Goal: Use online tool/utility: Utilize a website feature to perform a specific function

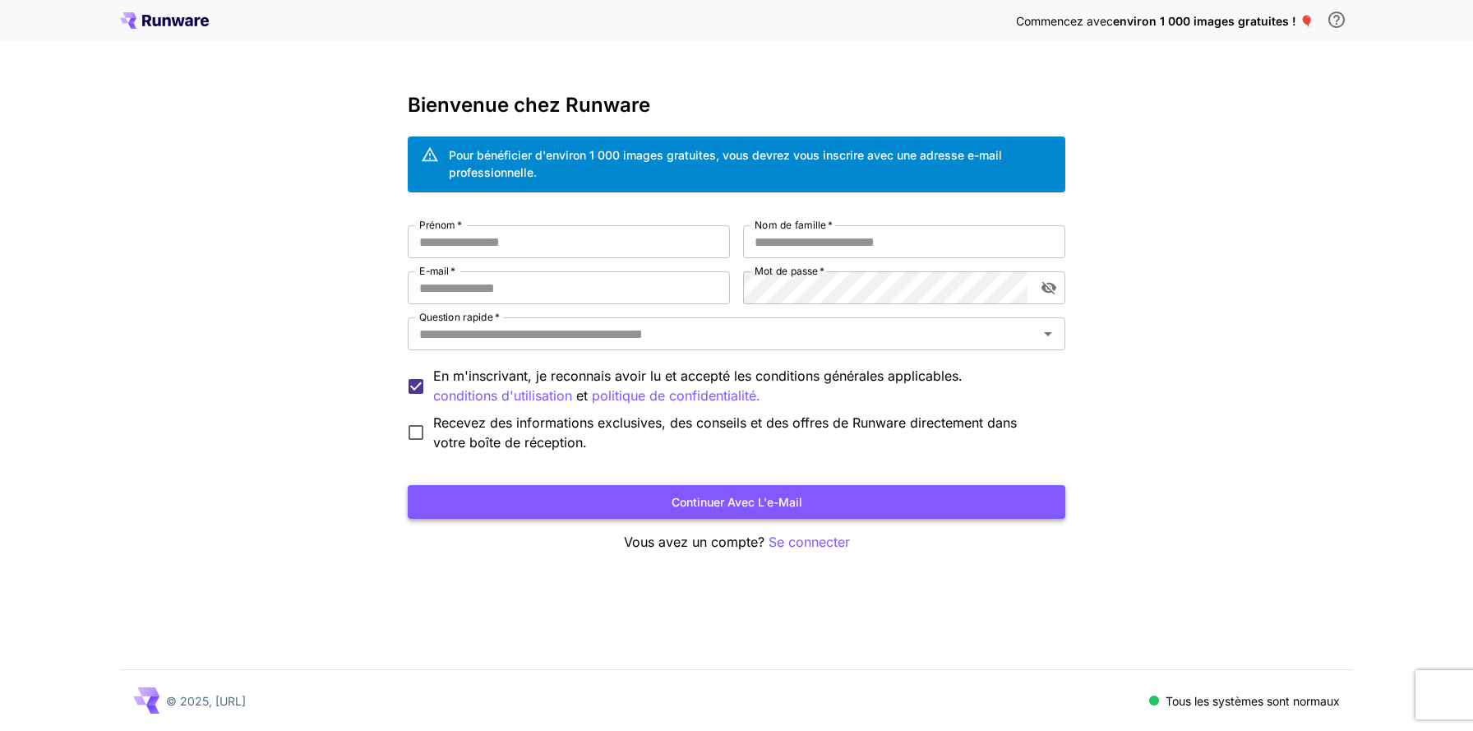
click at [748, 507] on font "Continuer avec l'e-mail" at bounding box center [737, 502] width 131 height 14
click at [749, 505] on font "Continuer avec l'e-mail" at bounding box center [737, 502] width 131 height 14
click at [798, 542] on font "Se connecter" at bounding box center [809, 542] width 81 height 16
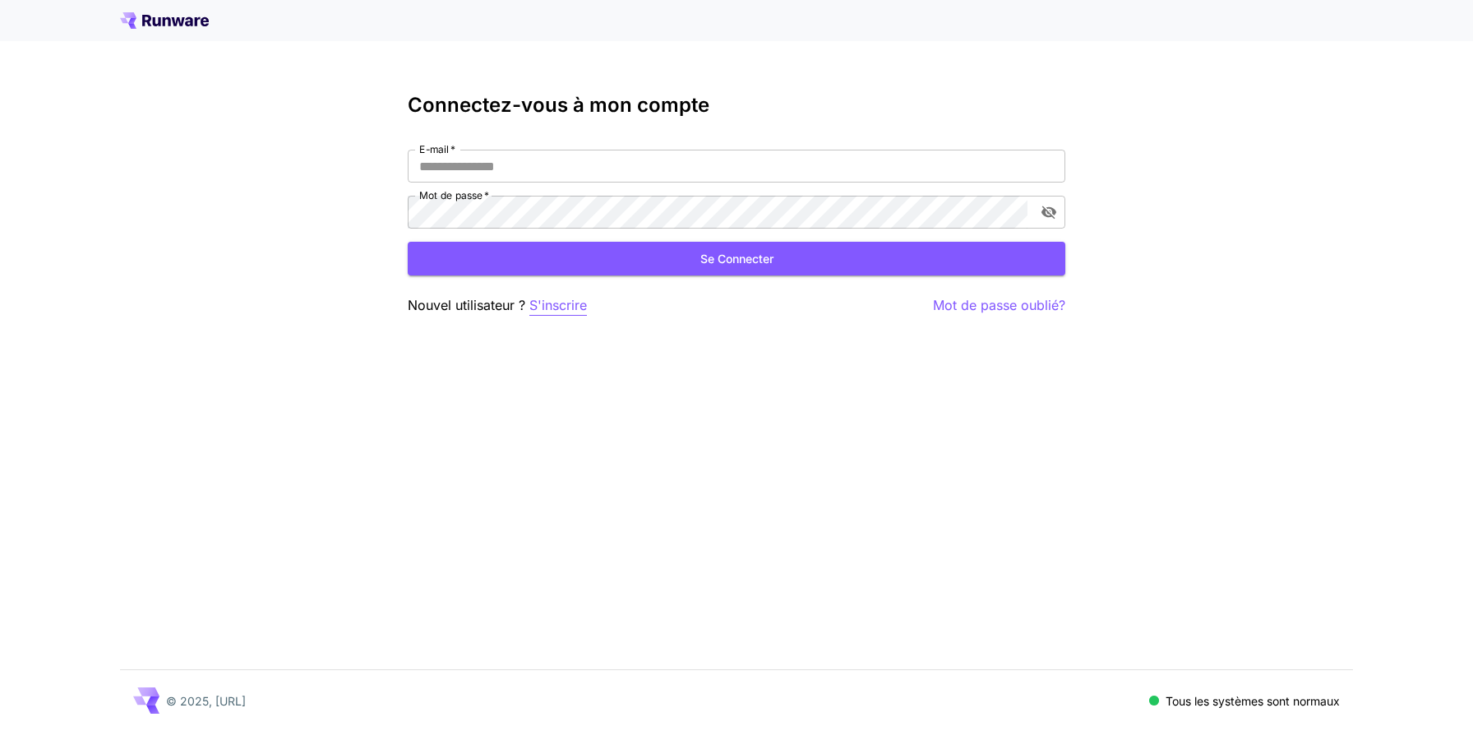
click at [580, 306] on font "S'inscrire" at bounding box center [558, 305] width 58 height 16
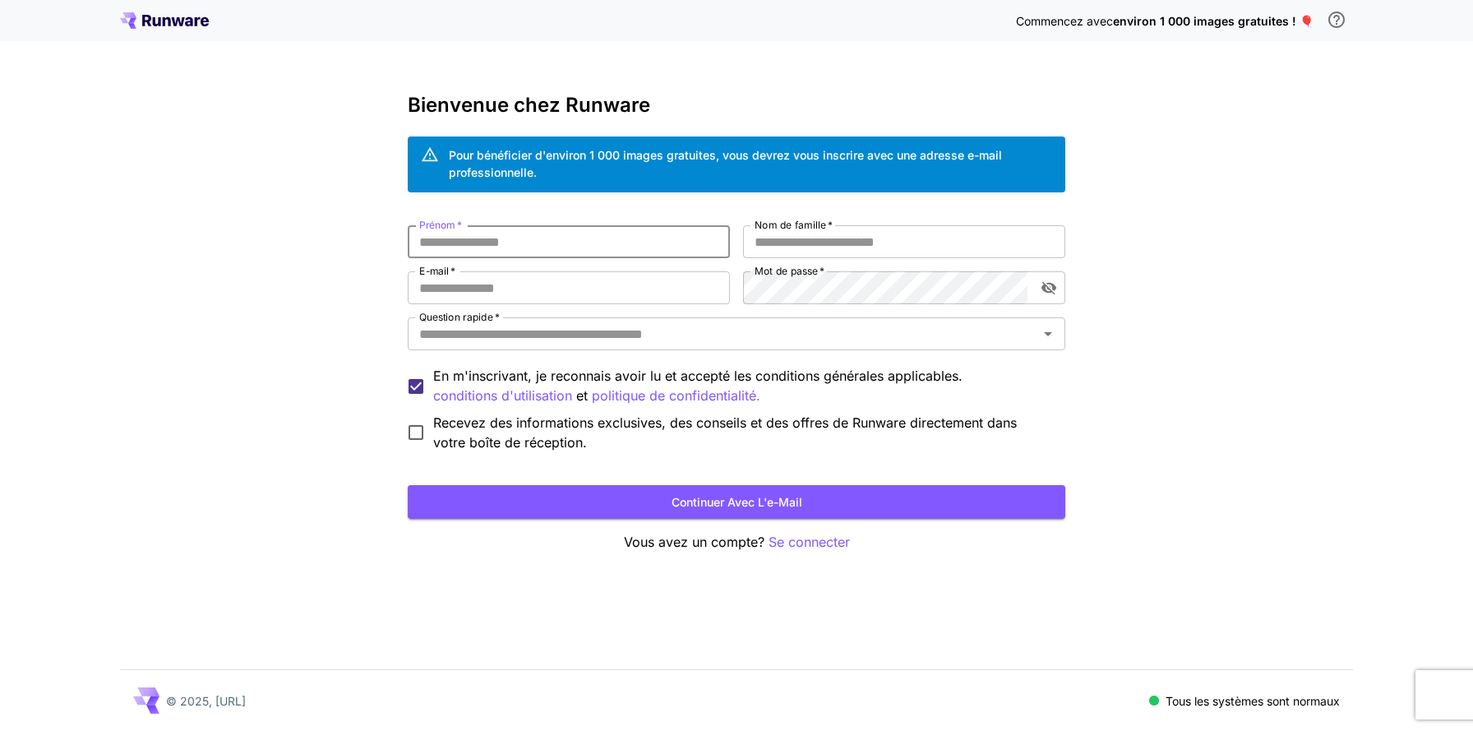
click at [688, 233] on input "Prénom   *" at bounding box center [569, 241] width 322 height 33
type input "******"
click at [883, 248] on input "Nom de famille   *" at bounding box center [904, 241] width 322 height 33
type input "******"
click at [1056, 288] on icon "activer la visibilité du mot de passe" at bounding box center [1049, 288] width 15 height 13
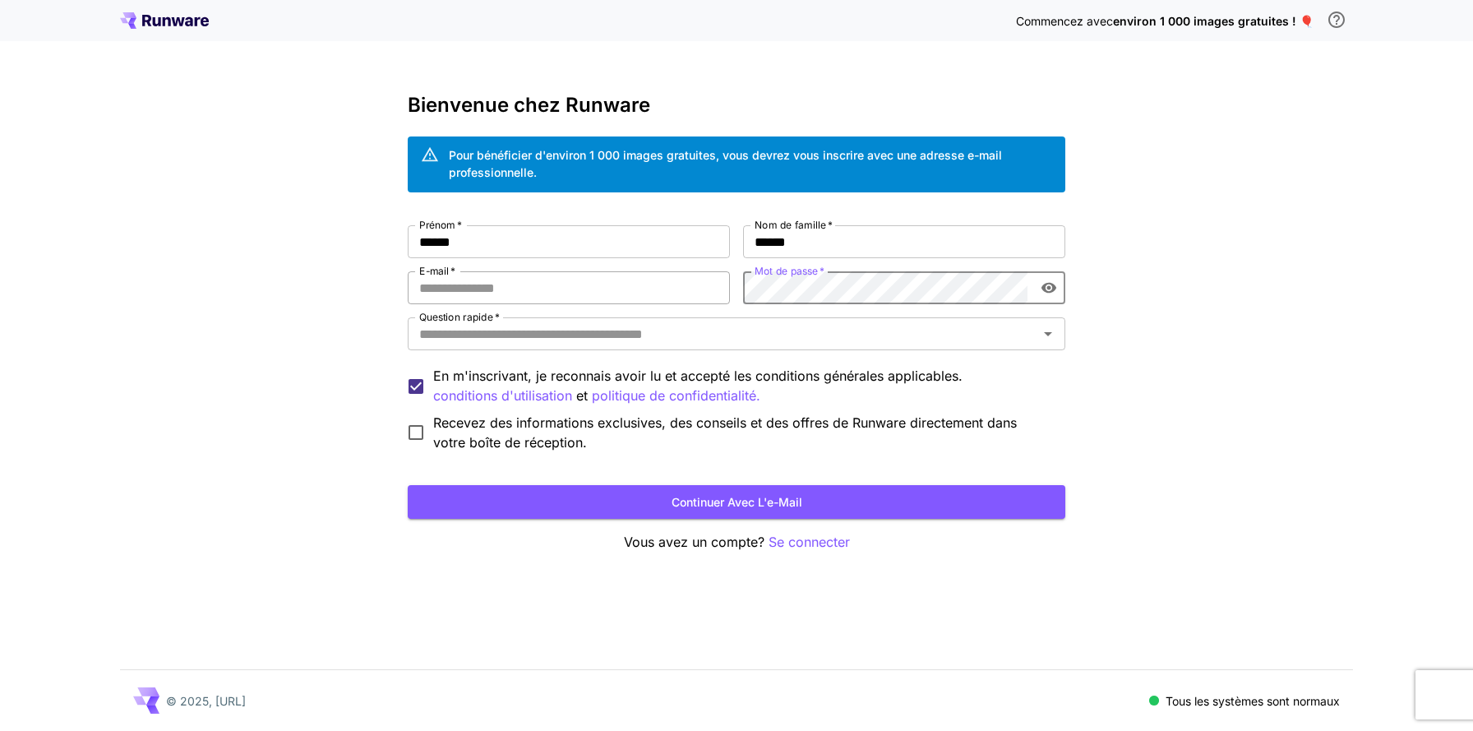
click at [687, 291] on input "E-mail   *" at bounding box center [569, 287] width 322 height 33
type input "**********"
click at [639, 344] on input "Question rapide   *" at bounding box center [723, 333] width 621 height 23
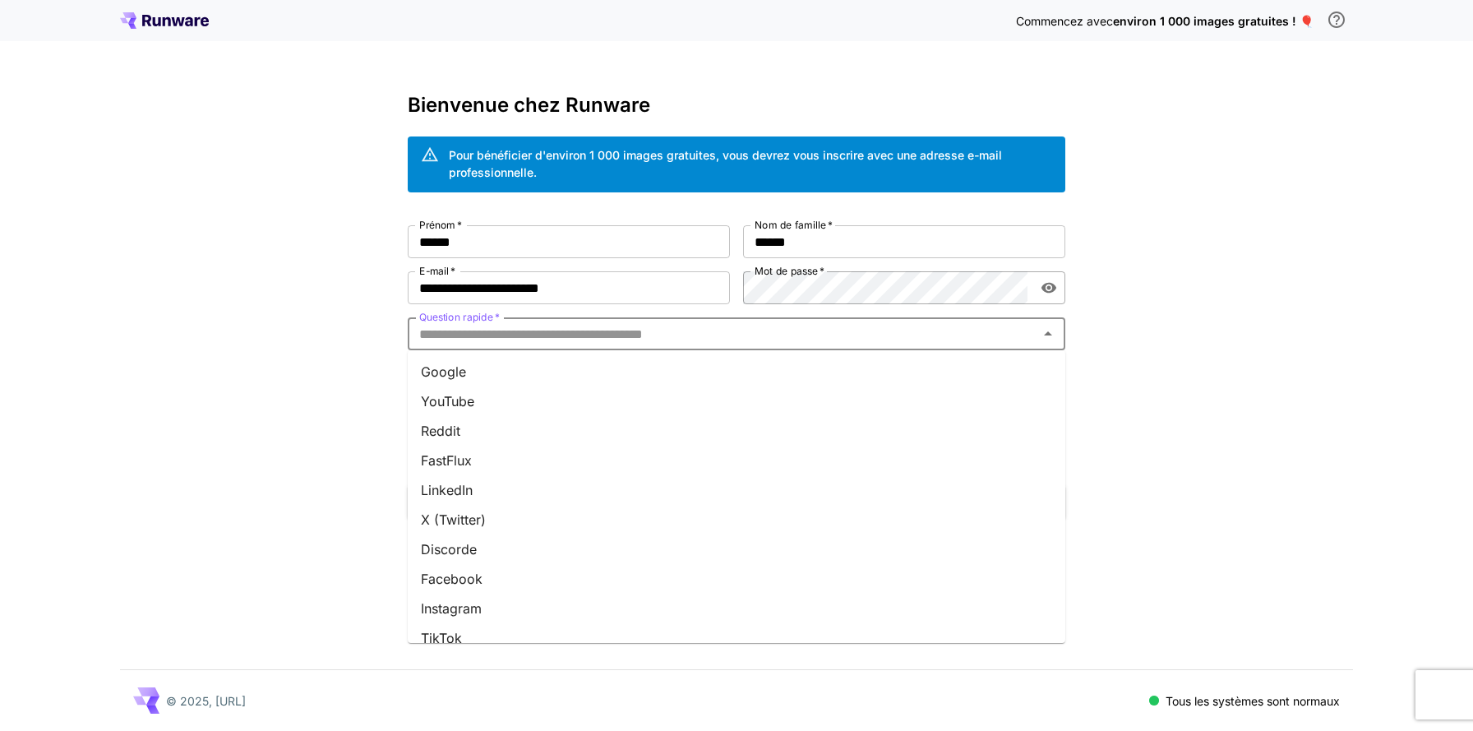
click at [452, 603] on font "Instagram" at bounding box center [451, 608] width 61 height 16
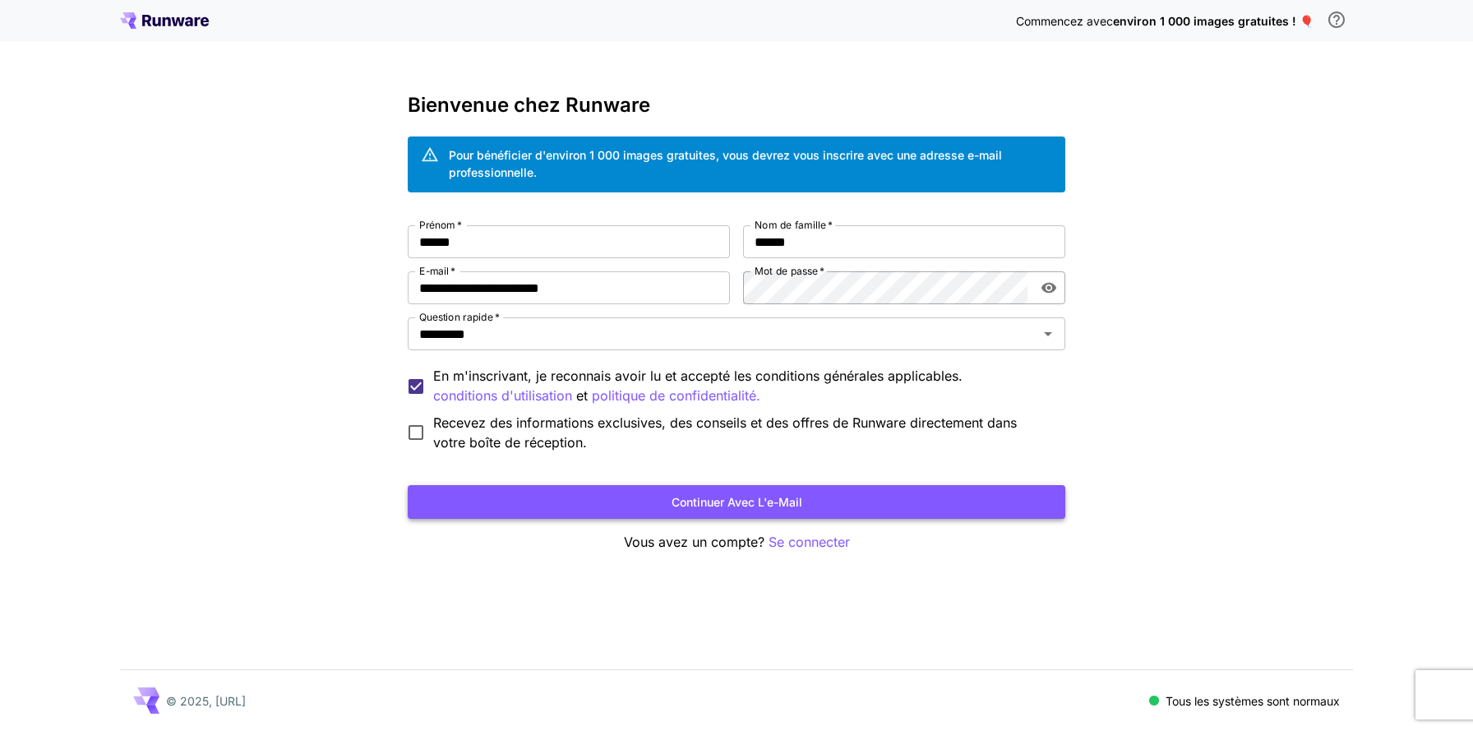
click at [739, 497] on font "Continuer avec l'e-mail" at bounding box center [737, 502] width 131 height 14
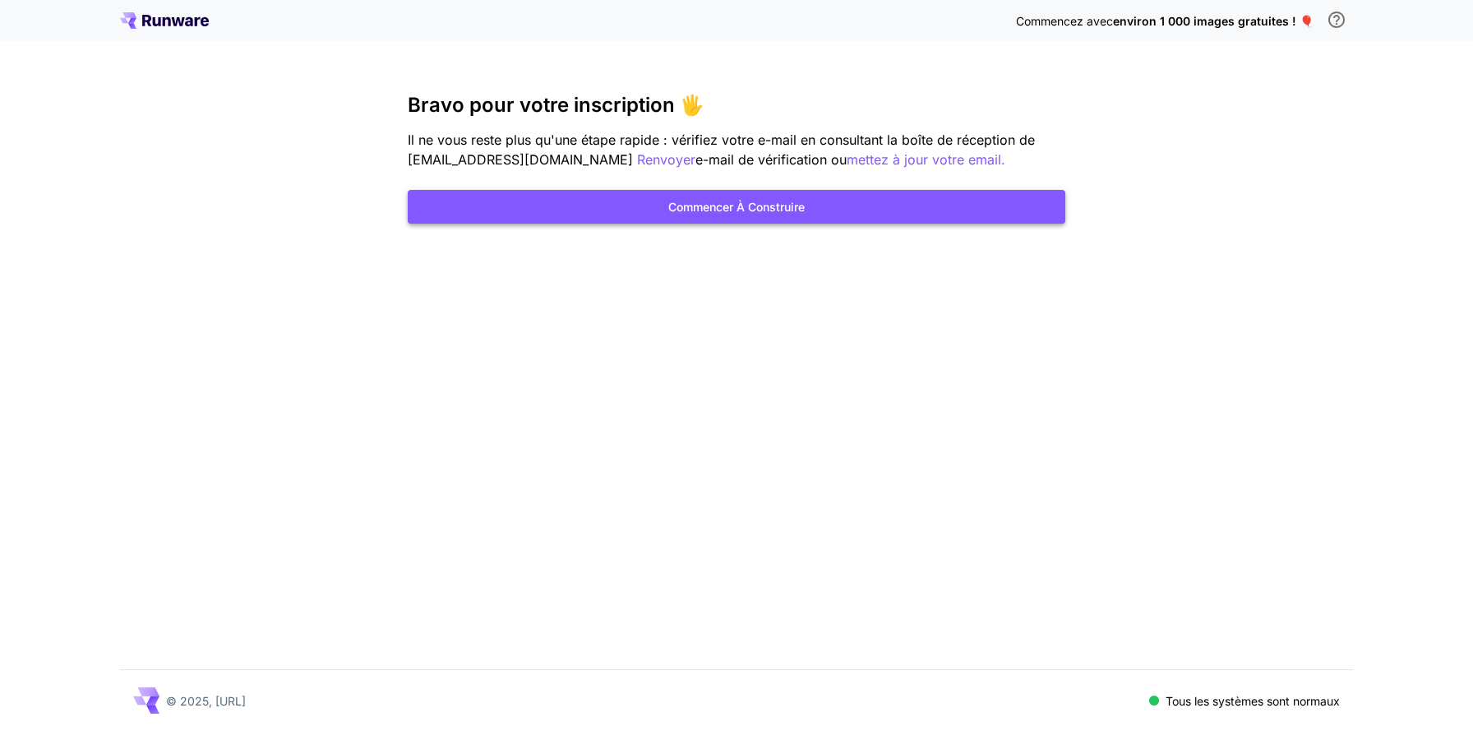
click at [755, 210] on font "Commencer à construire" at bounding box center [736, 207] width 136 height 14
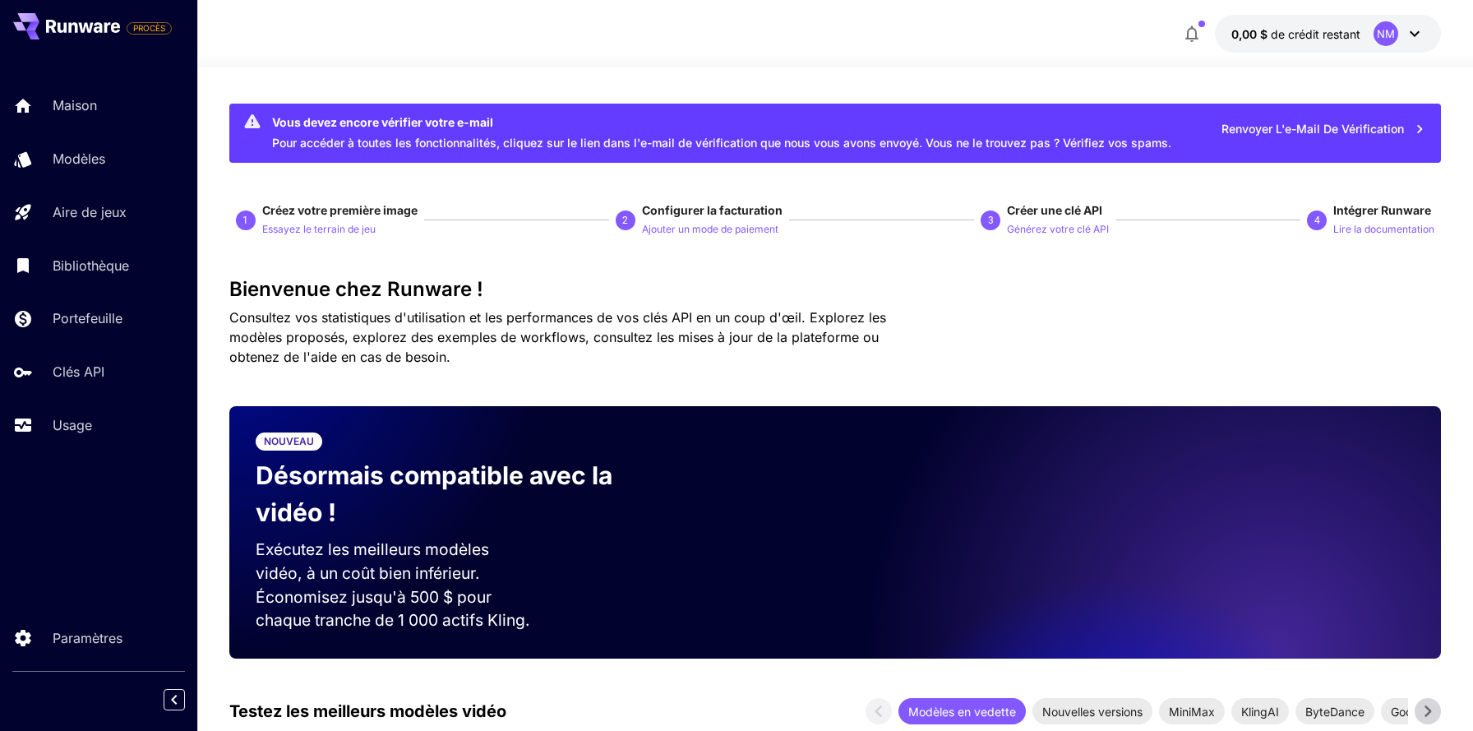
click at [1421, 130] on icon "button" at bounding box center [1419, 129] width 5 height 8
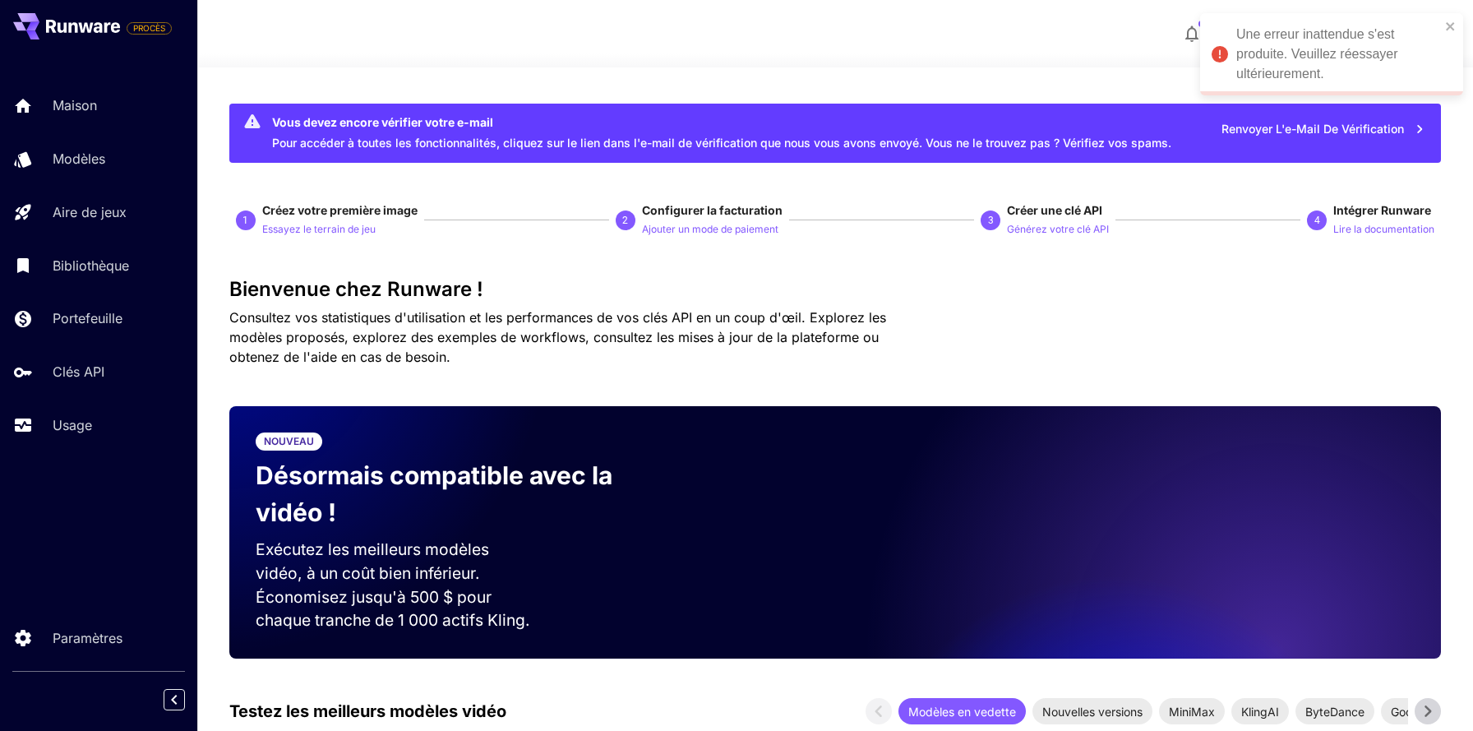
click at [1444, 30] on div "Une erreur inattendue s'est produite. Veuillez réessayer ultérieurement." at bounding box center [1326, 54] width 238 height 69
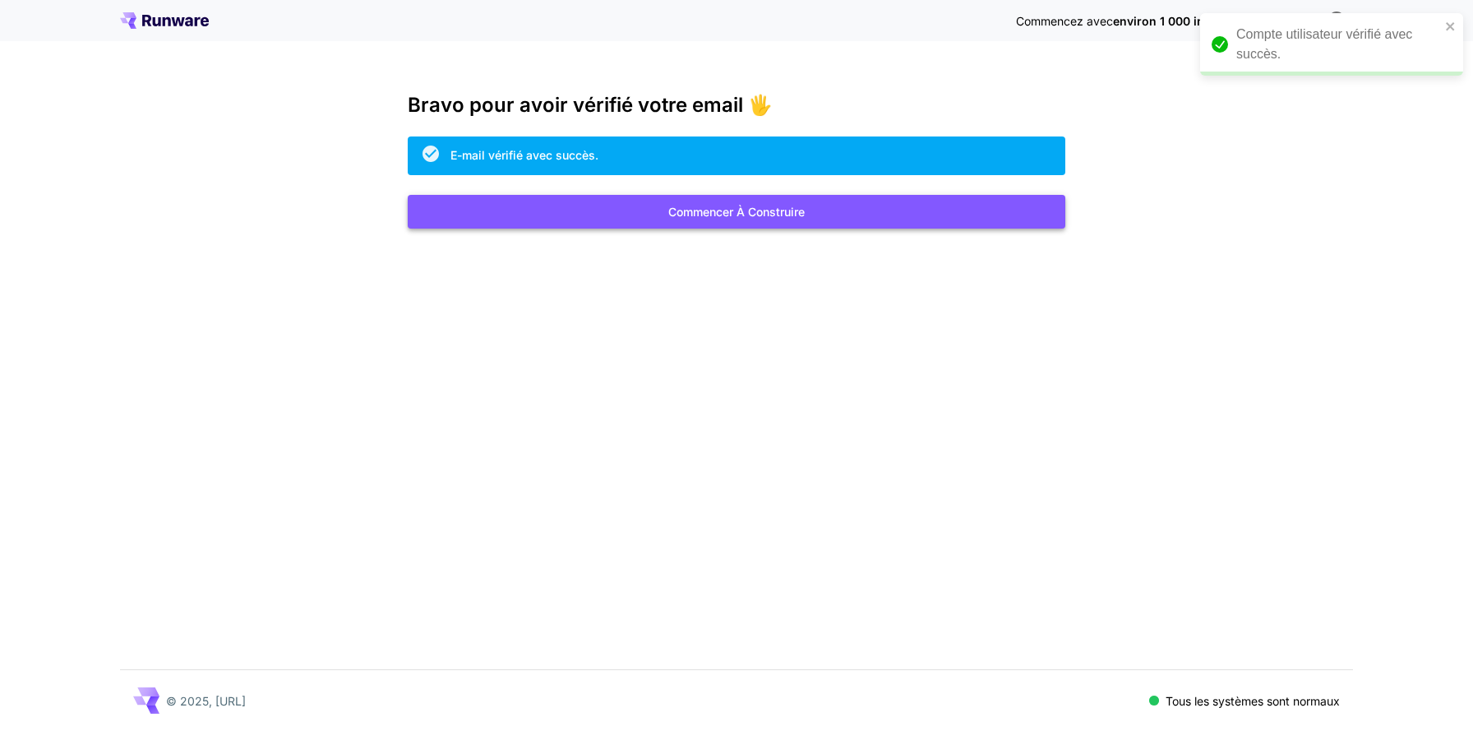
click at [714, 210] on font "Commencer à construire" at bounding box center [736, 212] width 136 height 14
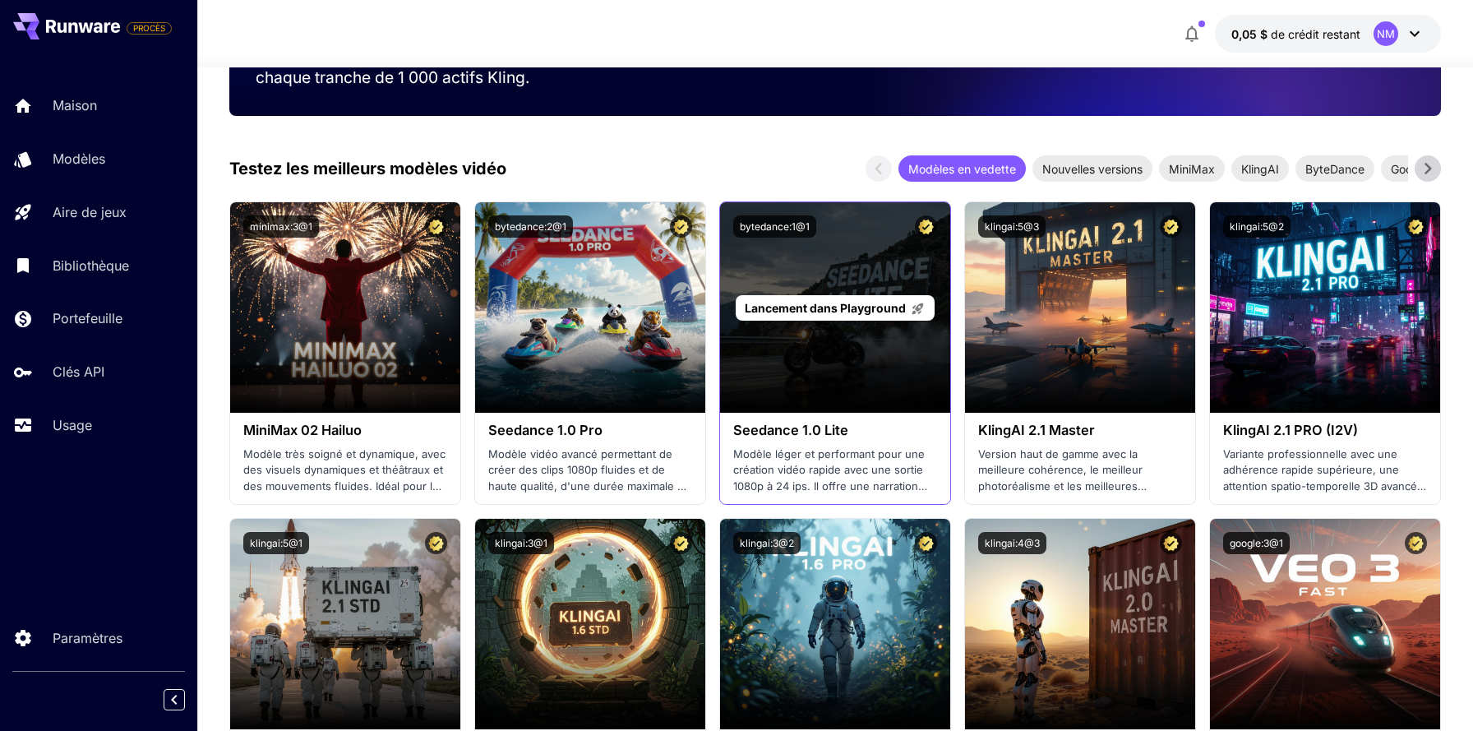
scroll to position [446, 0]
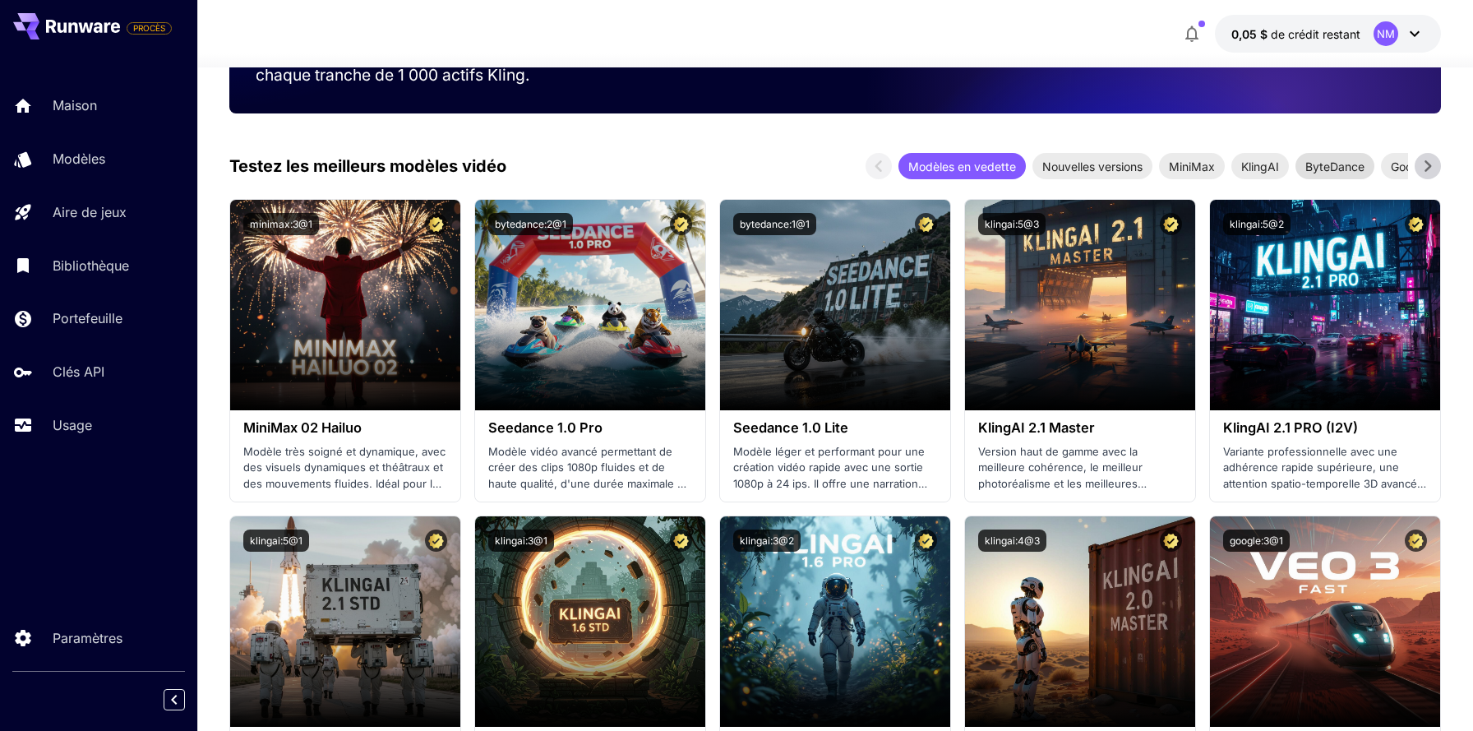
click at [1352, 160] on font "ByteDance" at bounding box center [1335, 166] width 59 height 14
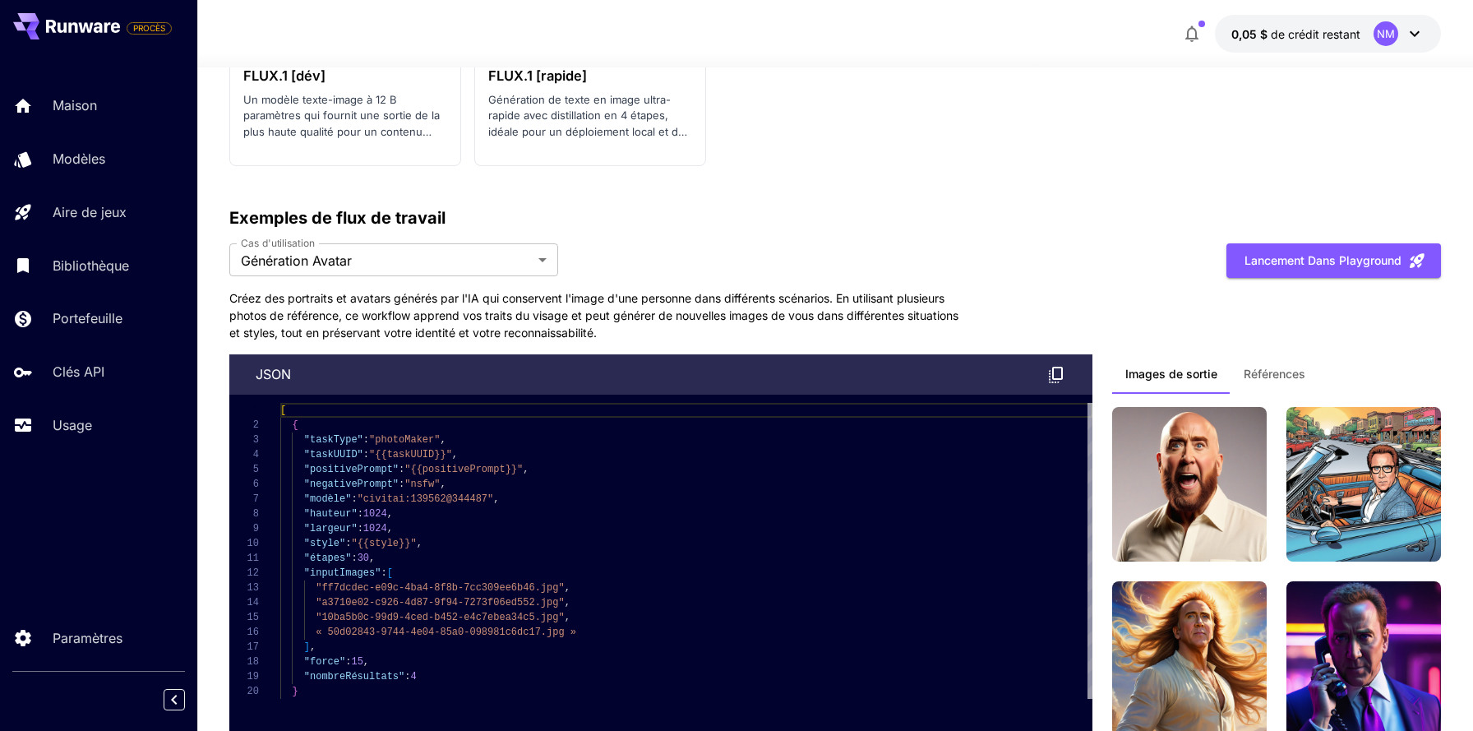
scroll to position [2491, 0]
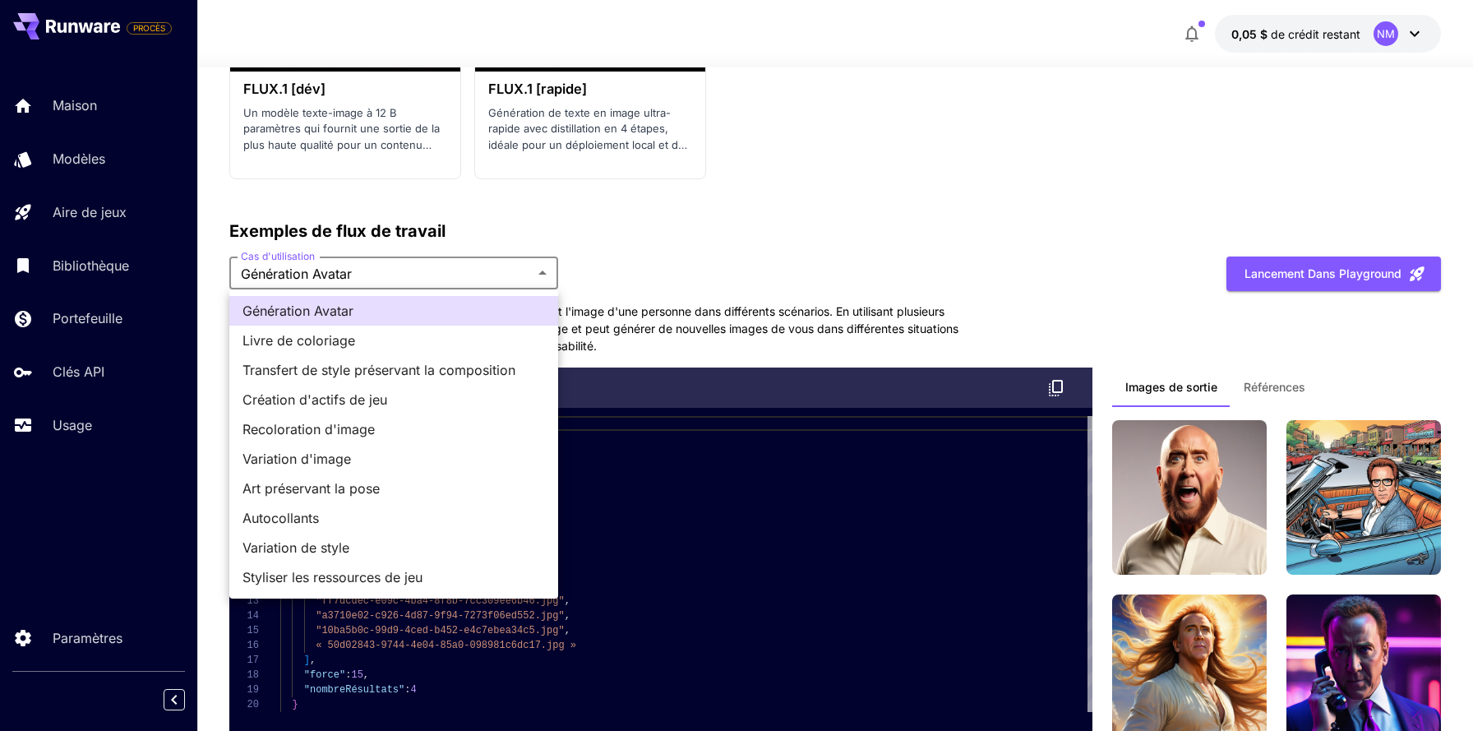
click at [765, 213] on div at bounding box center [736, 365] width 1473 height 731
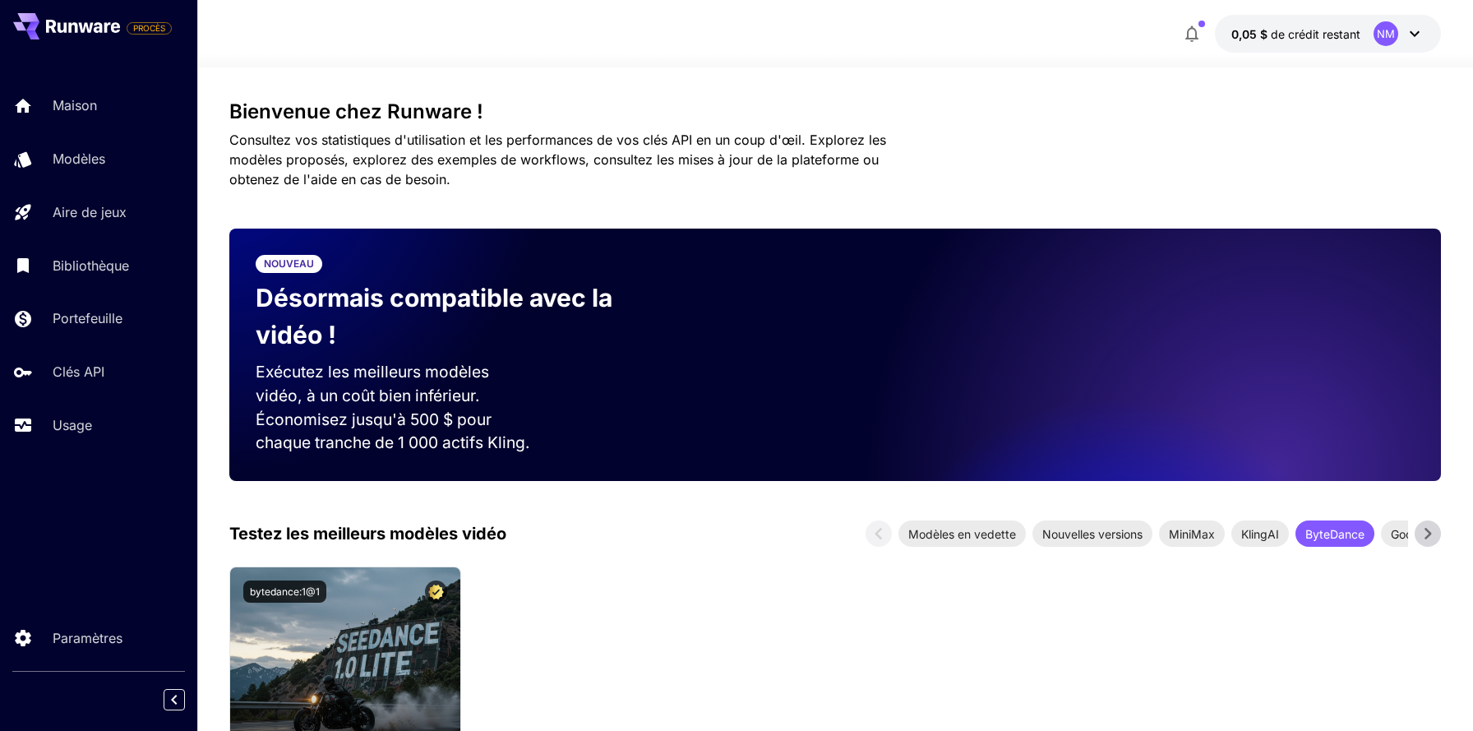
scroll to position [0, 0]
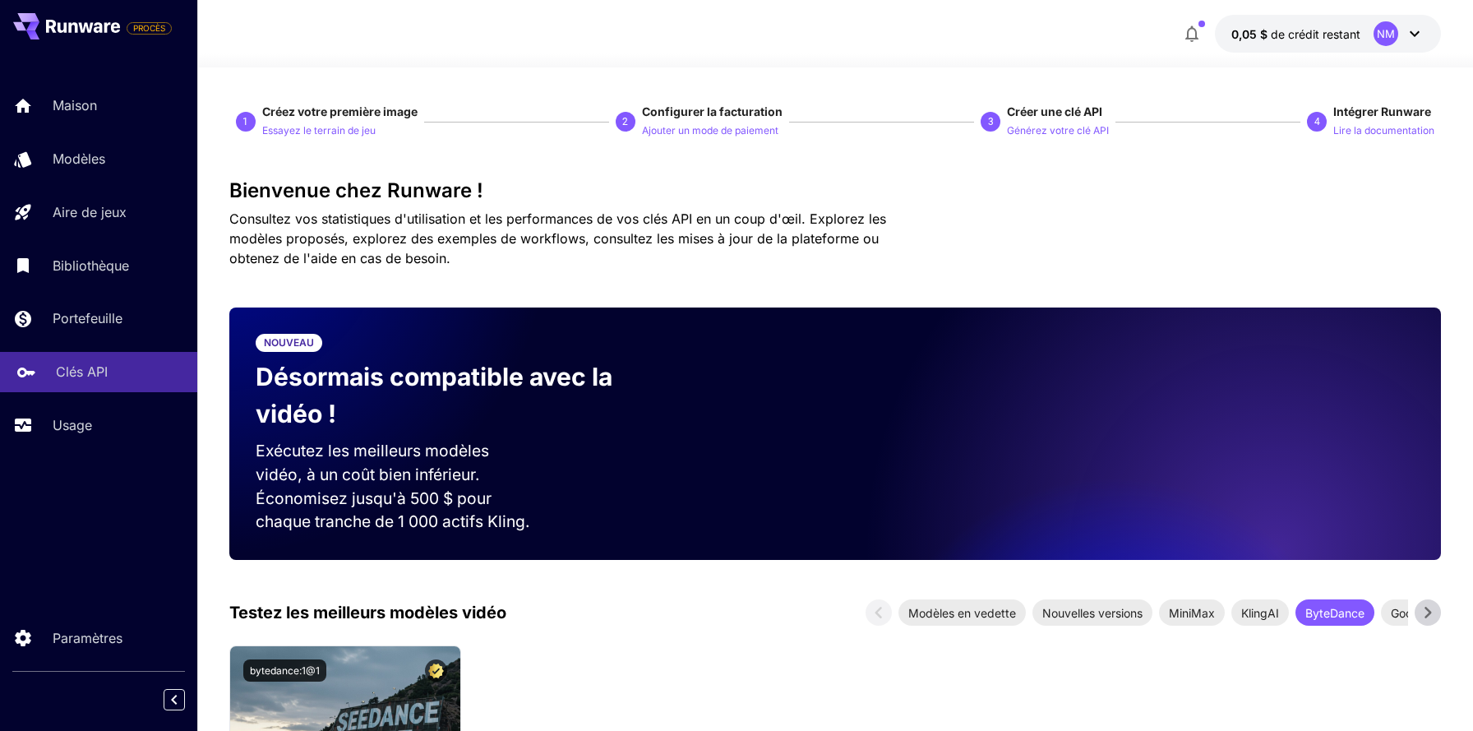
click at [79, 375] on font "Clés API" at bounding box center [82, 371] width 52 height 16
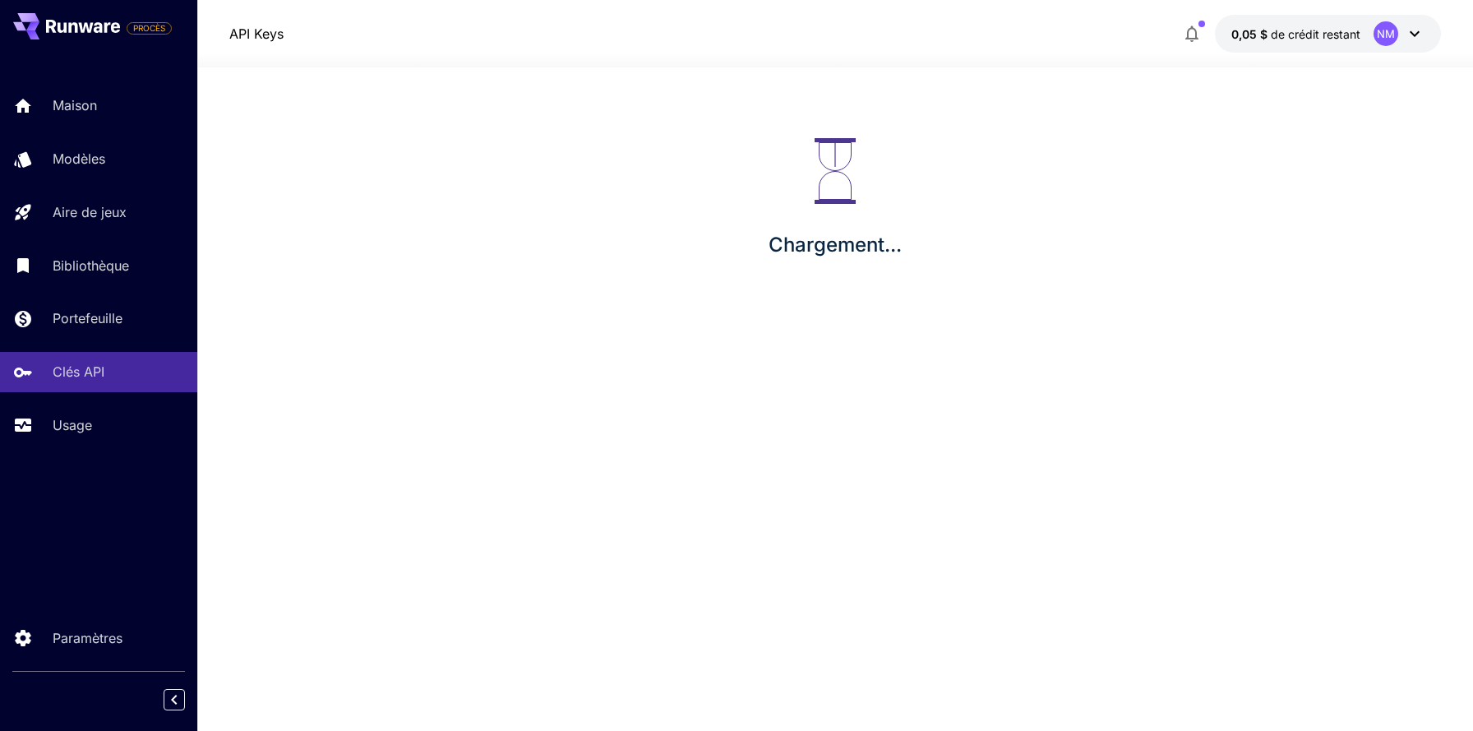
click at [809, 164] on div "Chargement..." at bounding box center [835, 198] width 1276 height 263
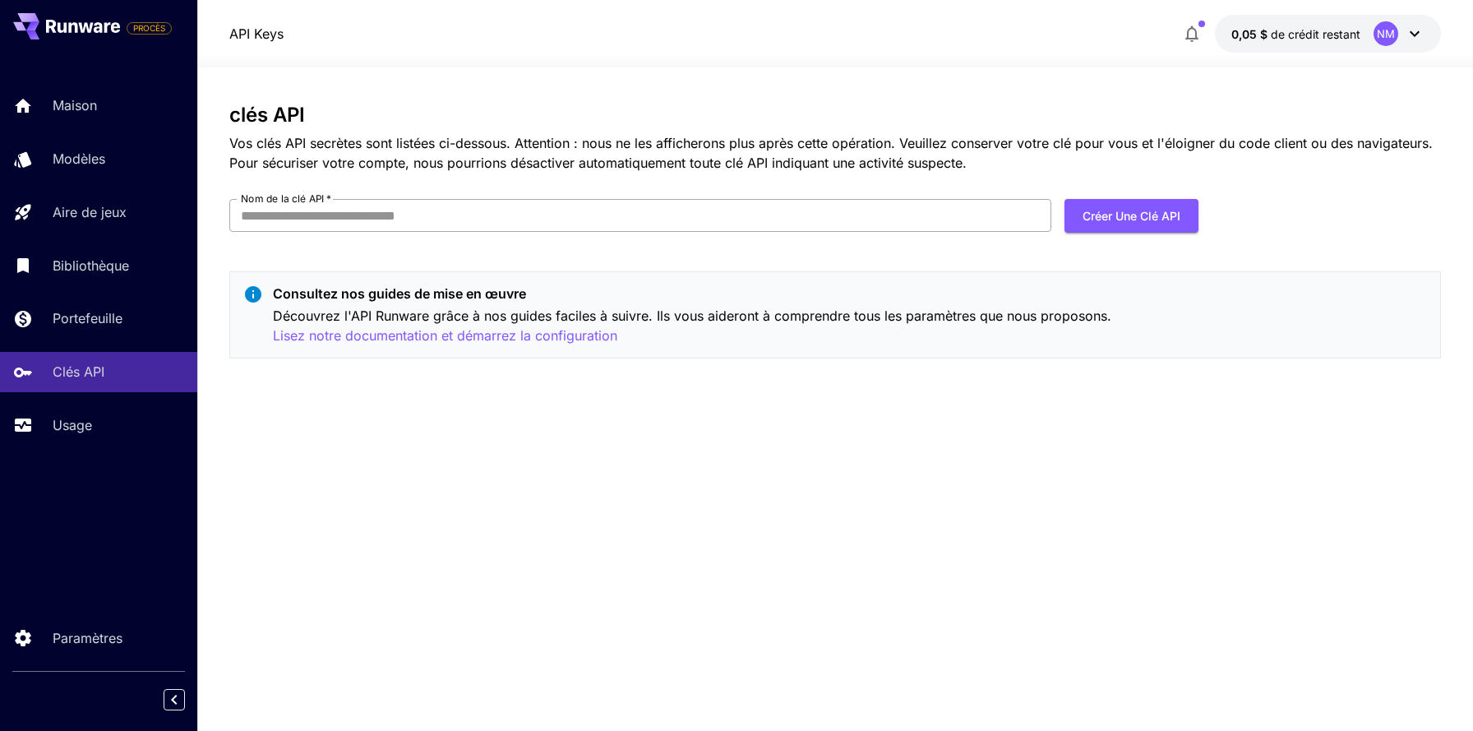
click at [466, 215] on input "Nom de la clé API   *" at bounding box center [640, 215] width 823 height 33
click at [109, 95] on div "Maison" at bounding box center [120, 105] width 128 height 20
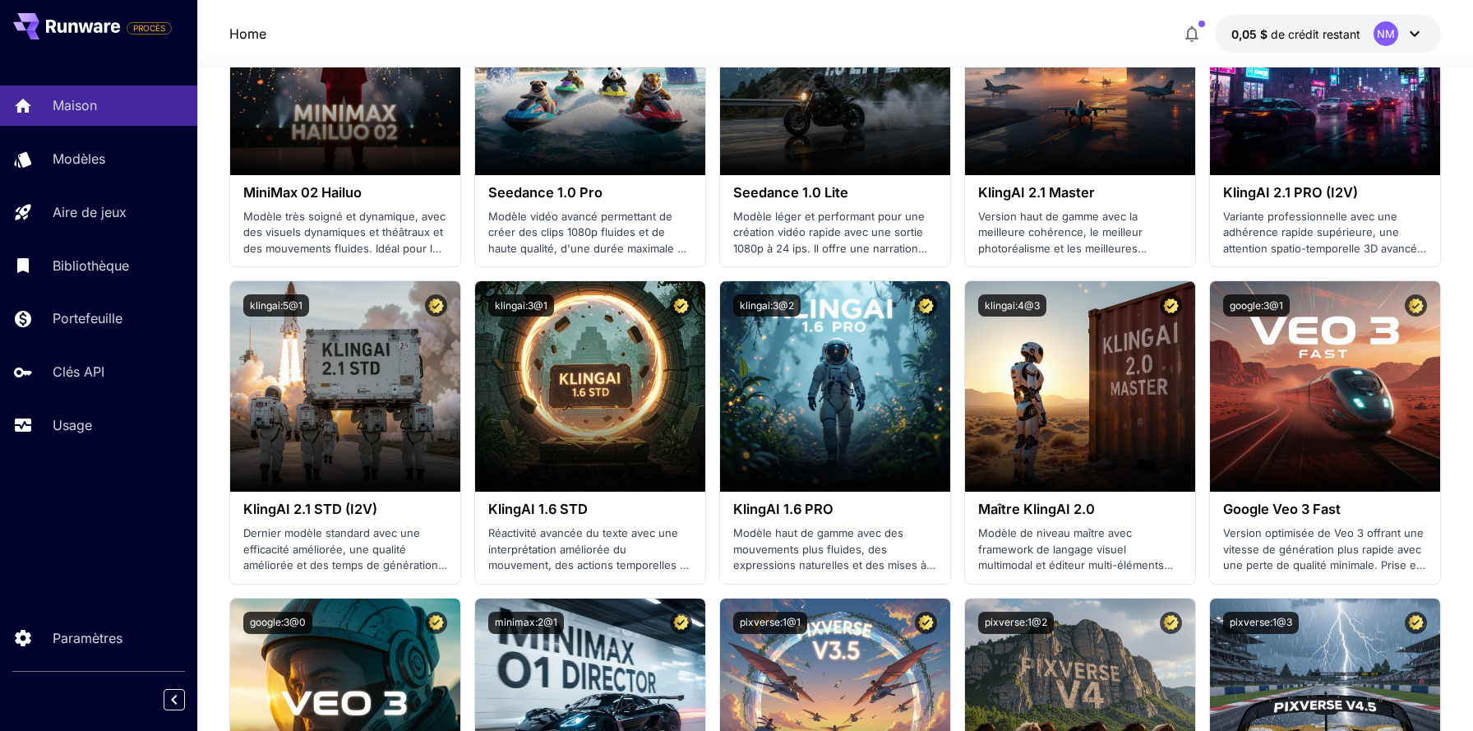
scroll to position [700, 0]
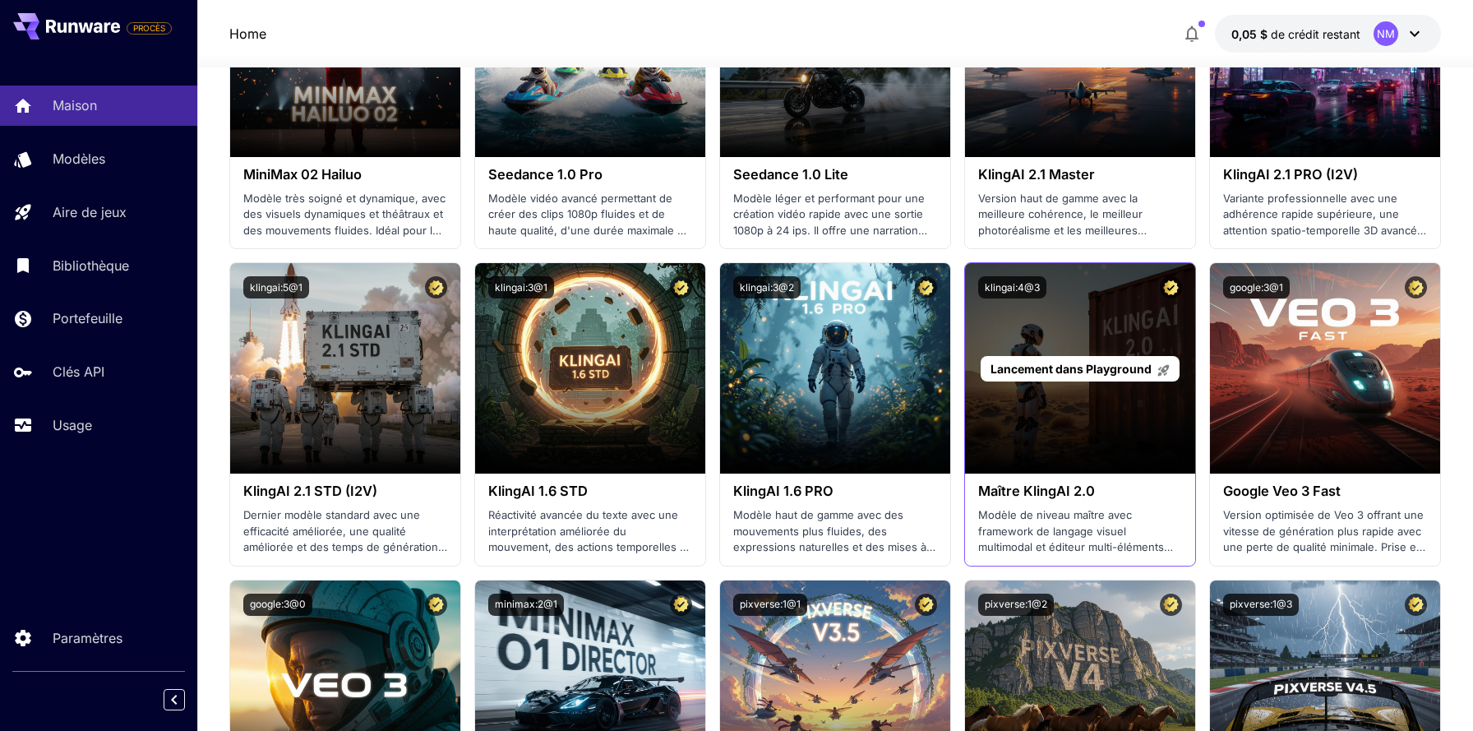
click at [1090, 415] on div "Lancement dans Playground" at bounding box center [1080, 368] width 230 height 210
click at [1093, 425] on div "Lancement dans Playground" at bounding box center [1080, 368] width 230 height 210
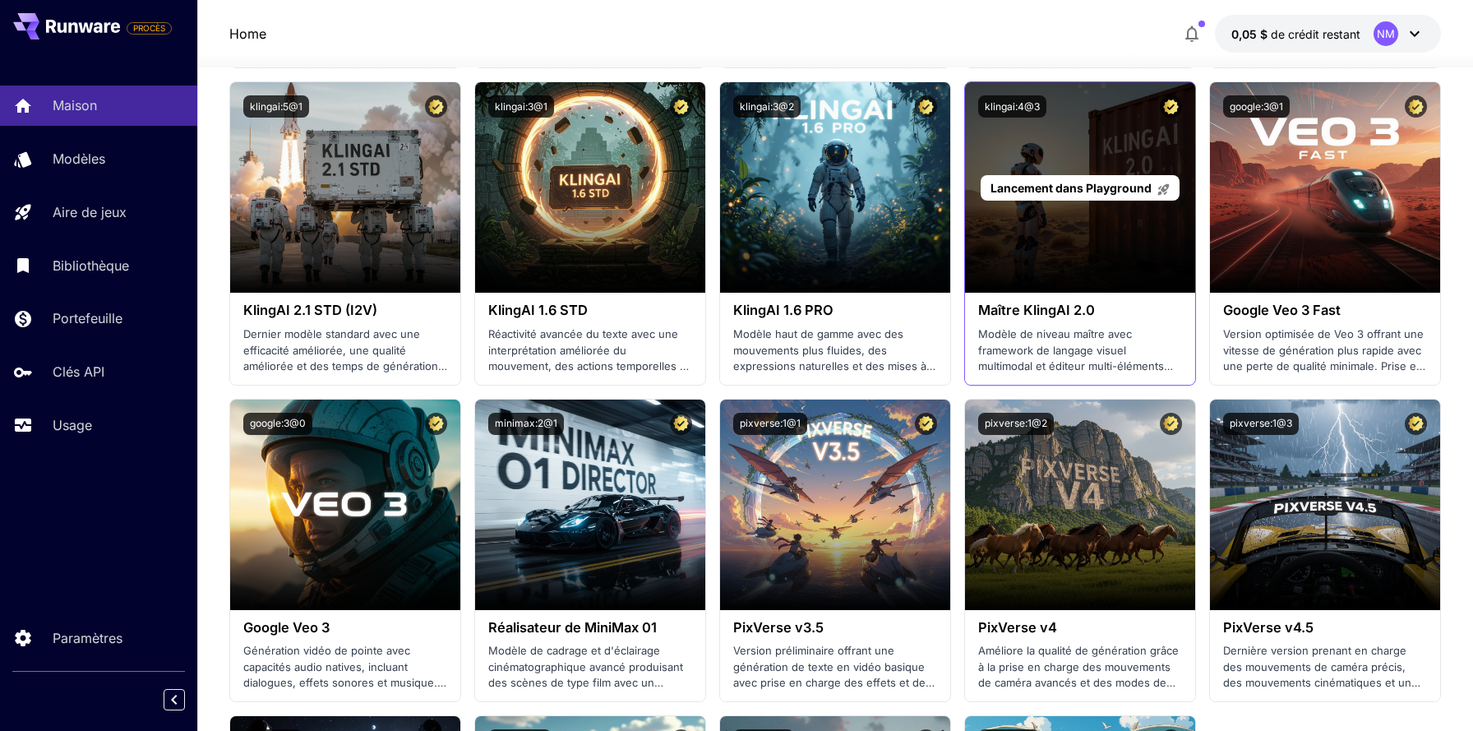
scroll to position [884, 0]
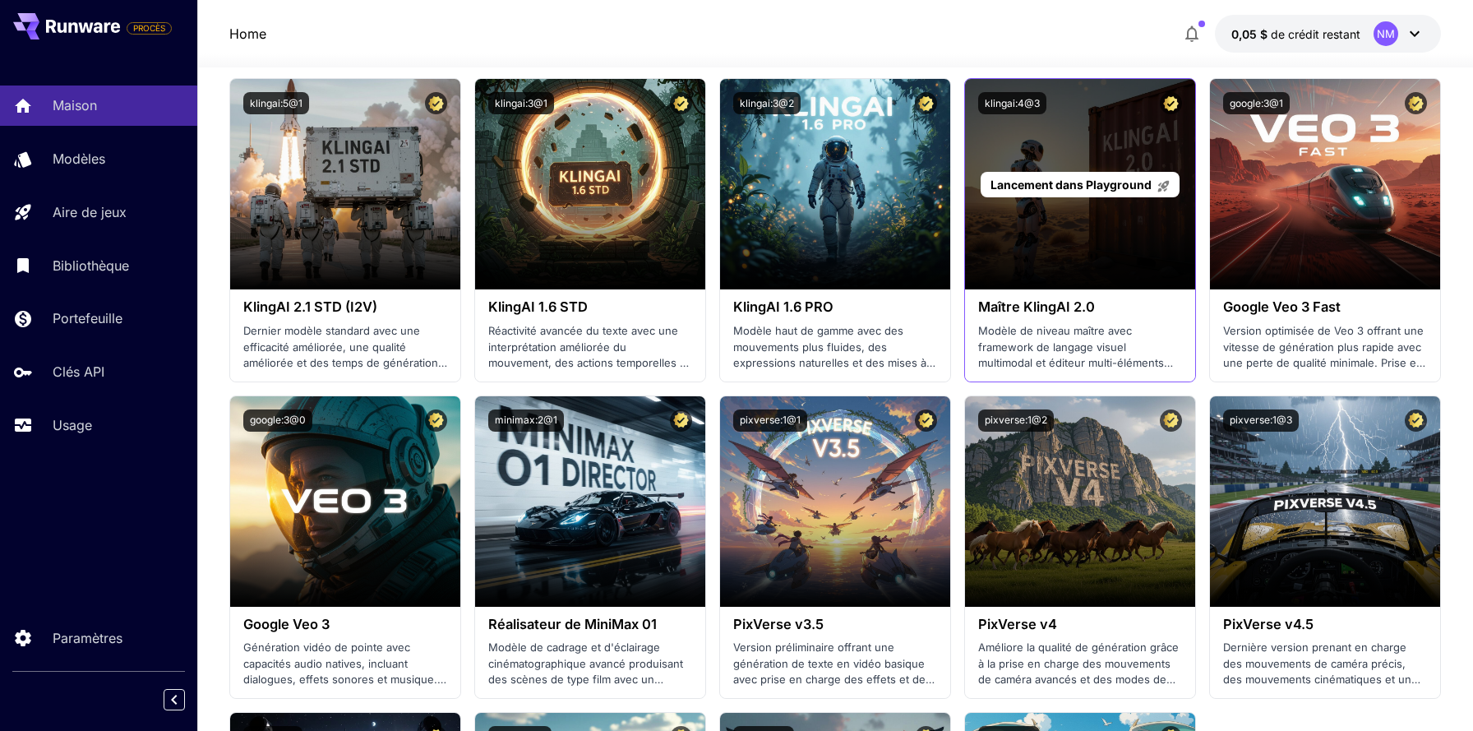
click at [1072, 249] on div "Lancement dans Playground" at bounding box center [1080, 184] width 230 height 210
click at [1090, 177] on p "Lancement dans Playground" at bounding box center [1081, 184] width 180 height 17
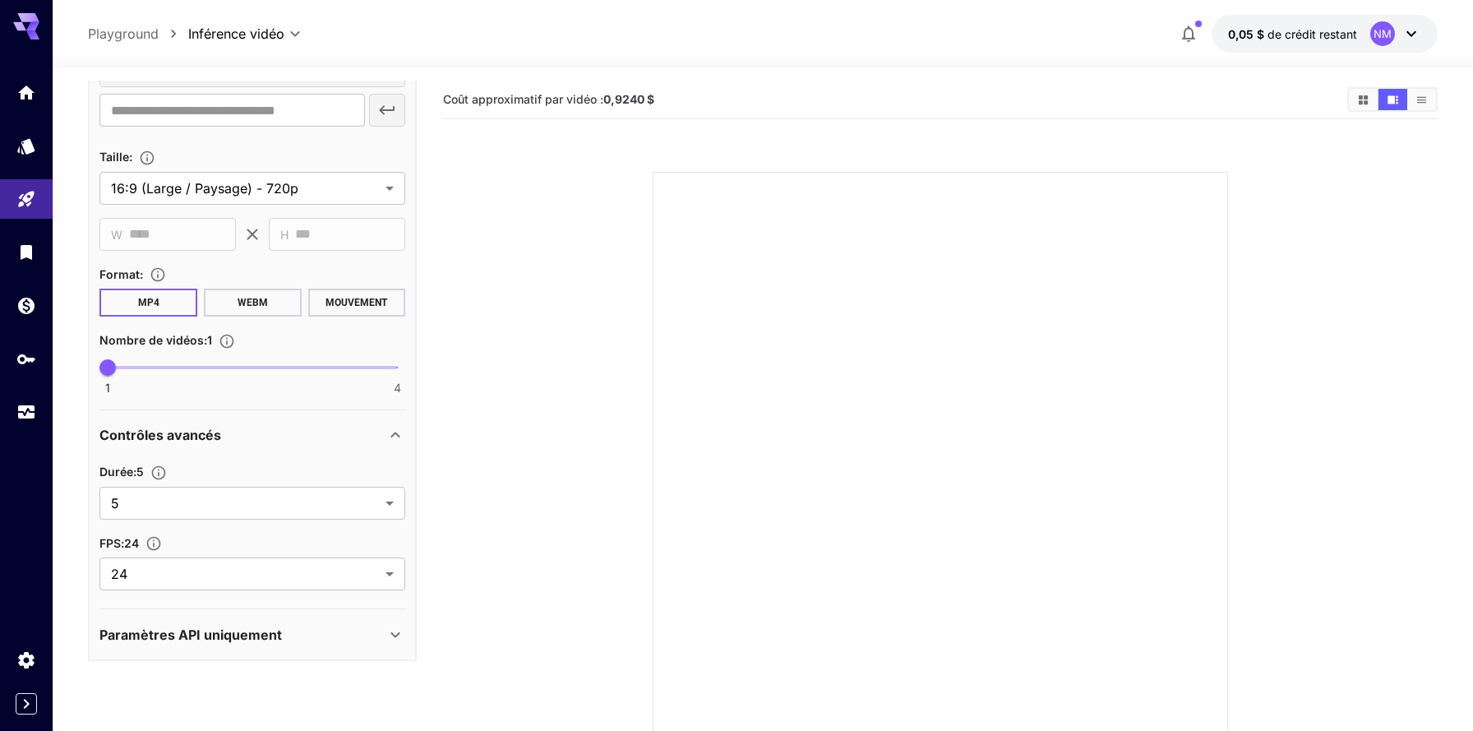
scroll to position [71, 0]
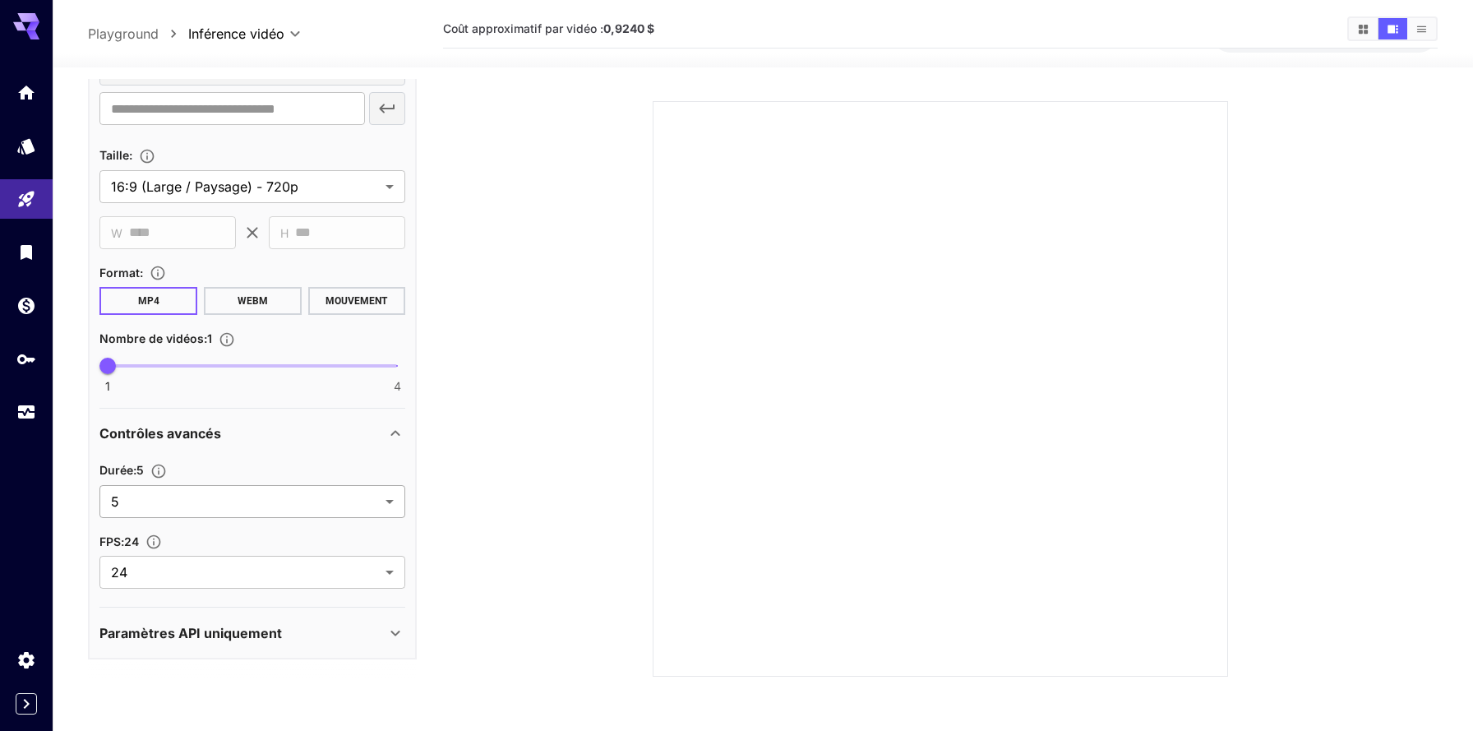
click at [384, 515] on body "**********" at bounding box center [736, 359] width 1473 height 861
click at [293, 569] on span "10" at bounding box center [253, 568] width 280 height 20
type input "**"
click at [288, 571] on body "**********" at bounding box center [736, 359] width 1473 height 861
click at [288, 571] on div at bounding box center [736, 365] width 1473 height 731
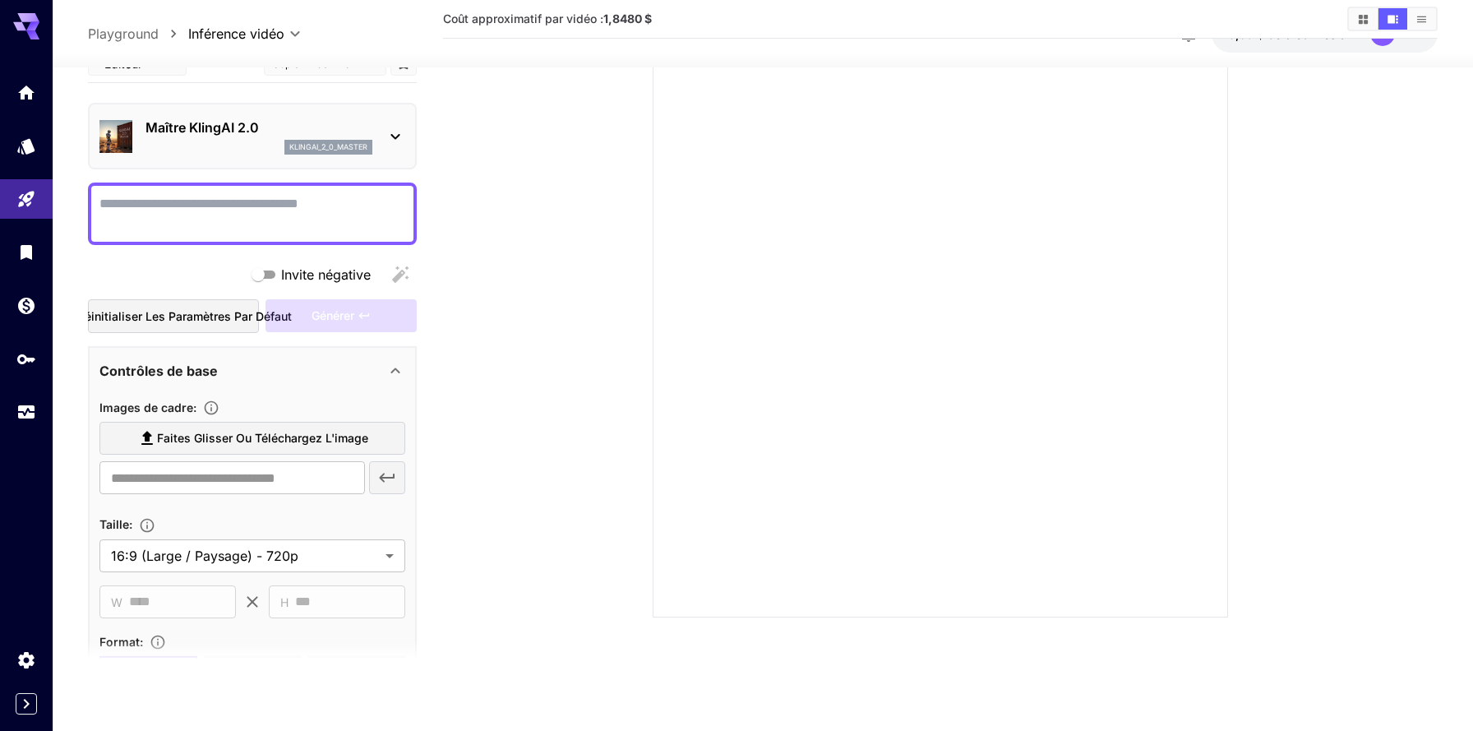
scroll to position [3, 0]
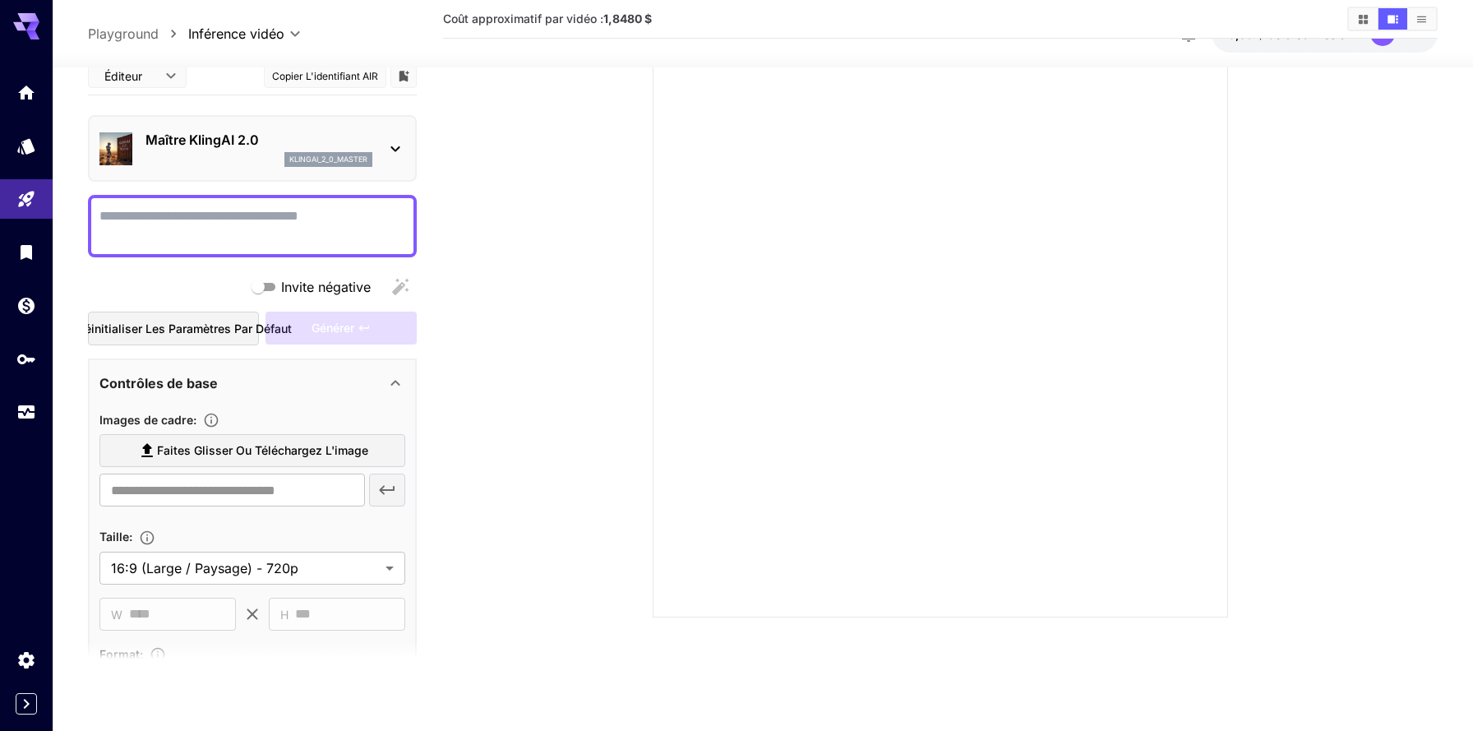
click at [393, 150] on icon at bounding box center [396, 149] width 20 height 20
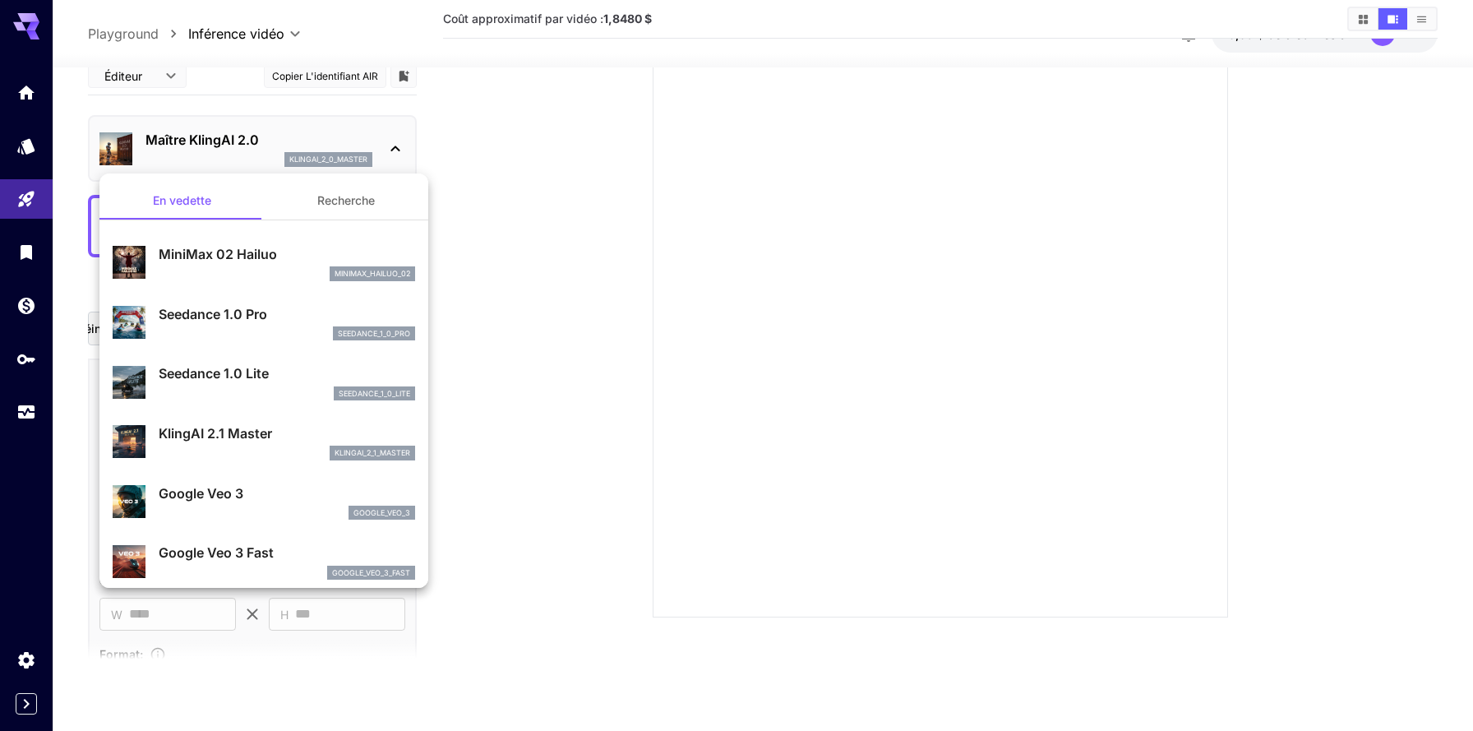
click at [491, 133] on div at bounding box center [736, 365] width 1473 height 731
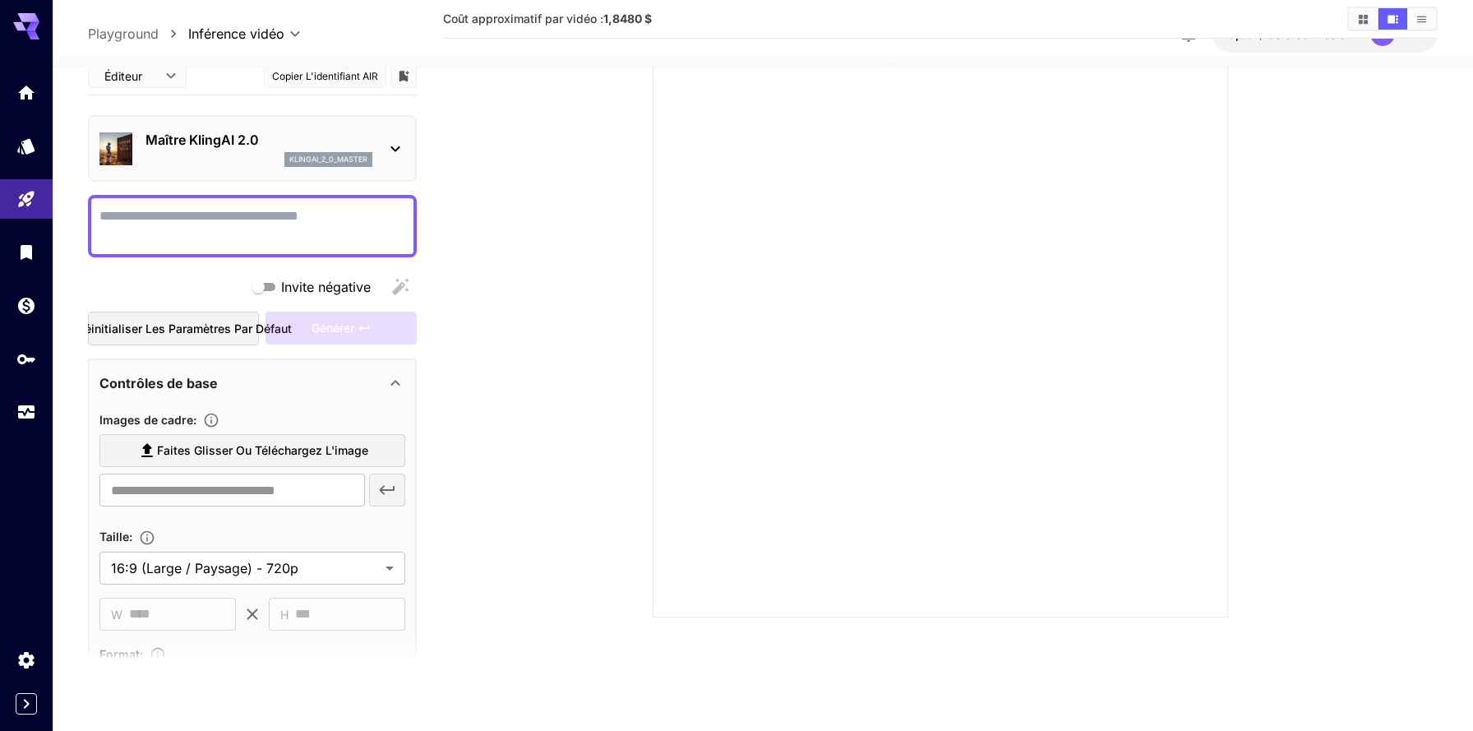
click at [297, 242] on textarea "Invite négative" at bounding box center [252, 225] width 306 height 39
click at [400, 280] on div "Invite négative" at bounding box center [252, 286] width 329 height 33
click at [400, 284] on div "Invite négative" at bounding box center [252, 286] width 329 height 33
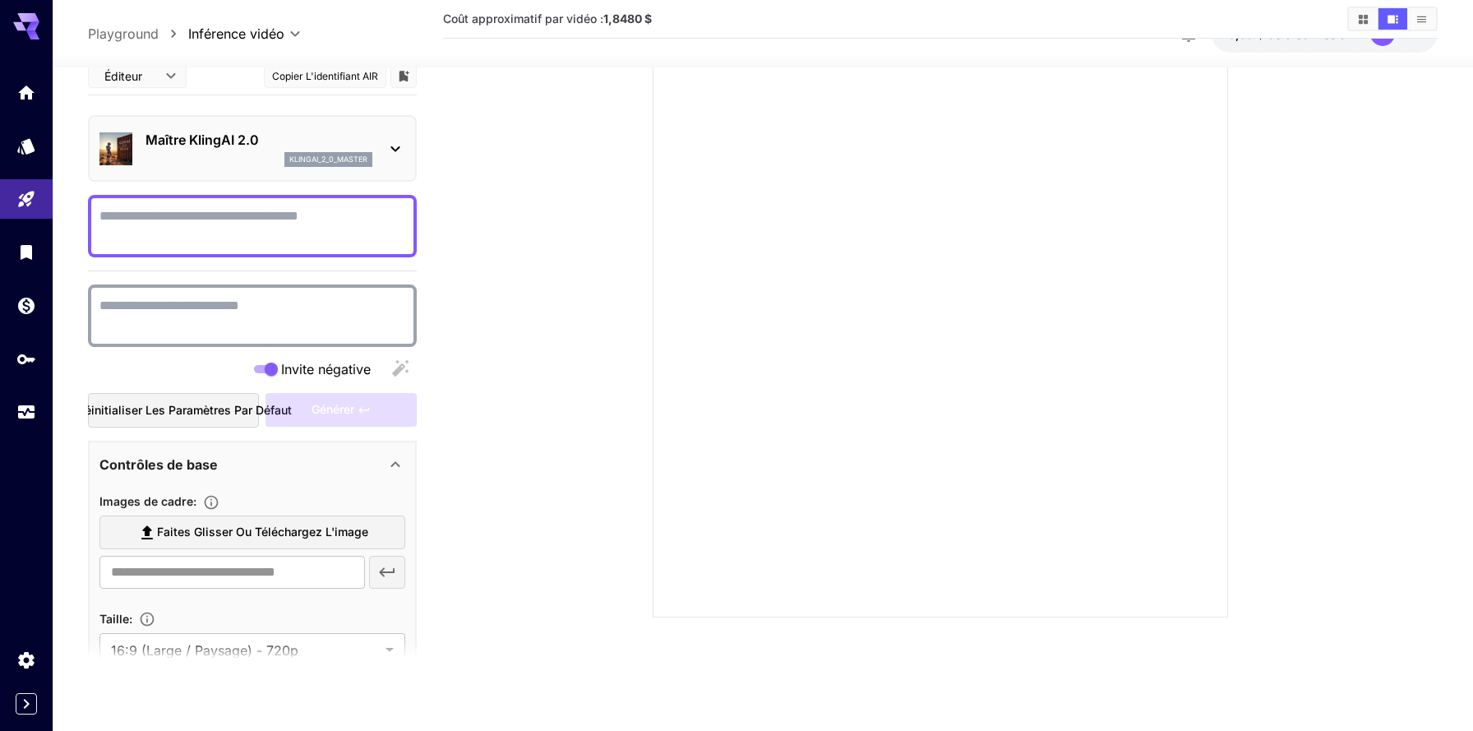
click at [400, 369] on div "Invite négative" at bounding box center [252, 369] width 329 height 33
click at [392, 371] on div "Invite négative" at bounding box center [252, 369] width 329 height 33
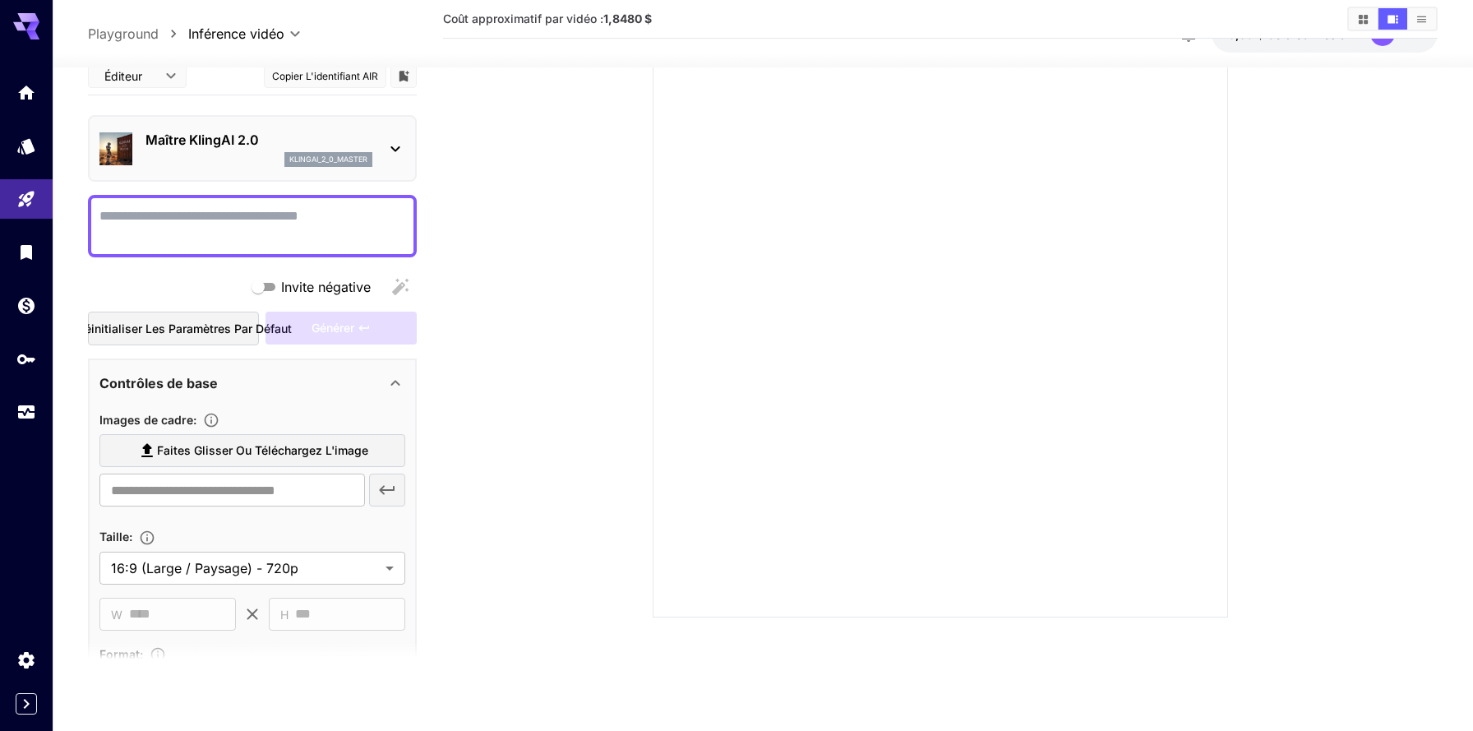
click at [316, 224] on textarea "Invite négative" at bounding box center [252, 225] width 306 height 39
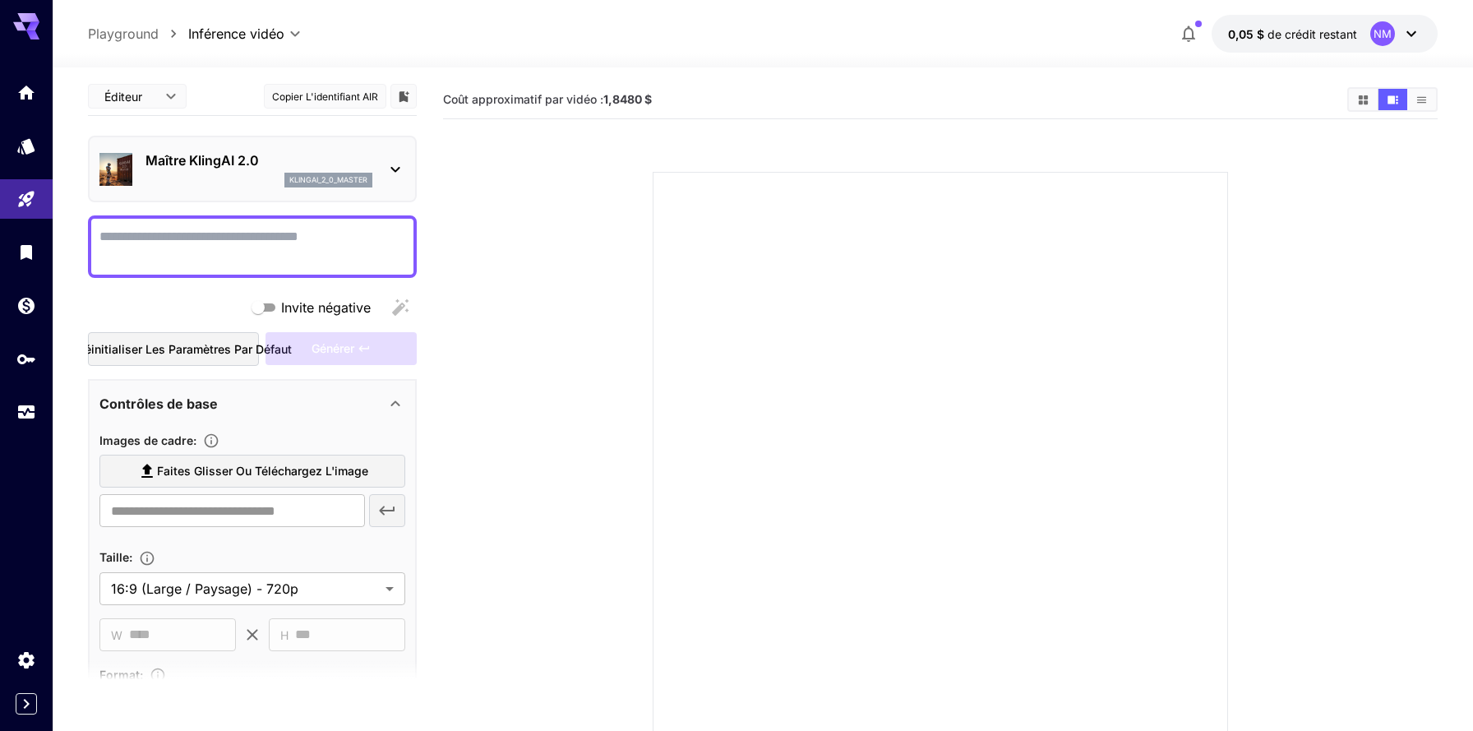
scroll to position [404, 0]
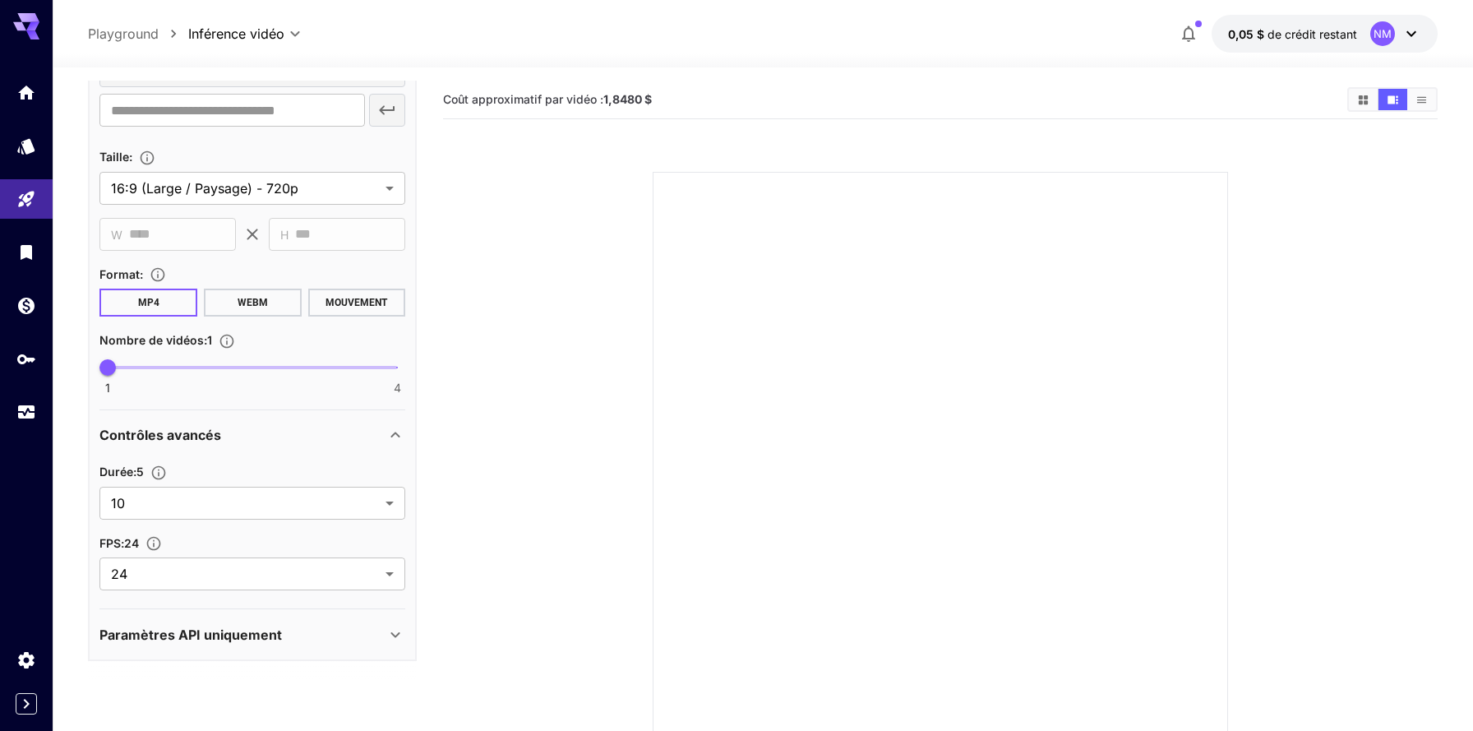
click at [388, 636] on icon at bounding box center [396, 635] width 20 height 20
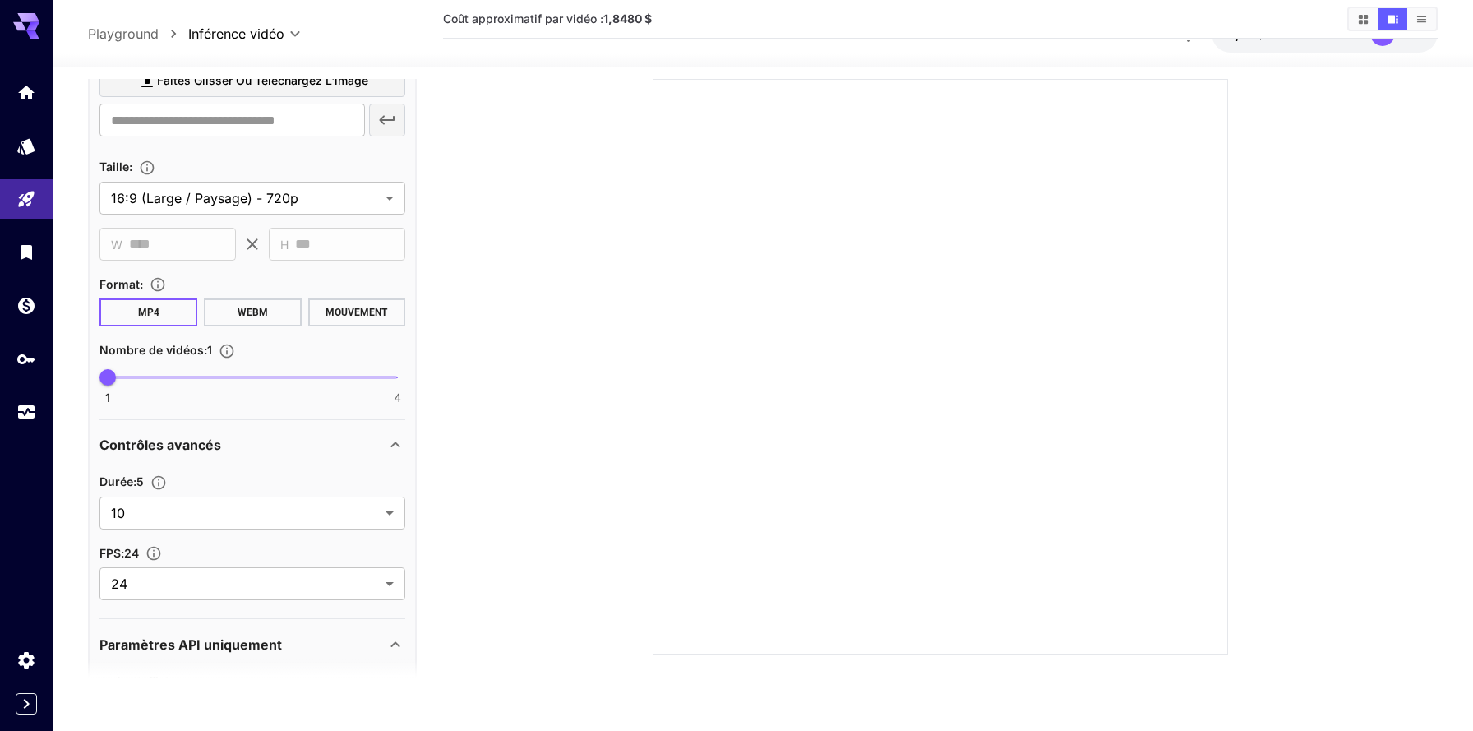
scroll to position [385, 0]
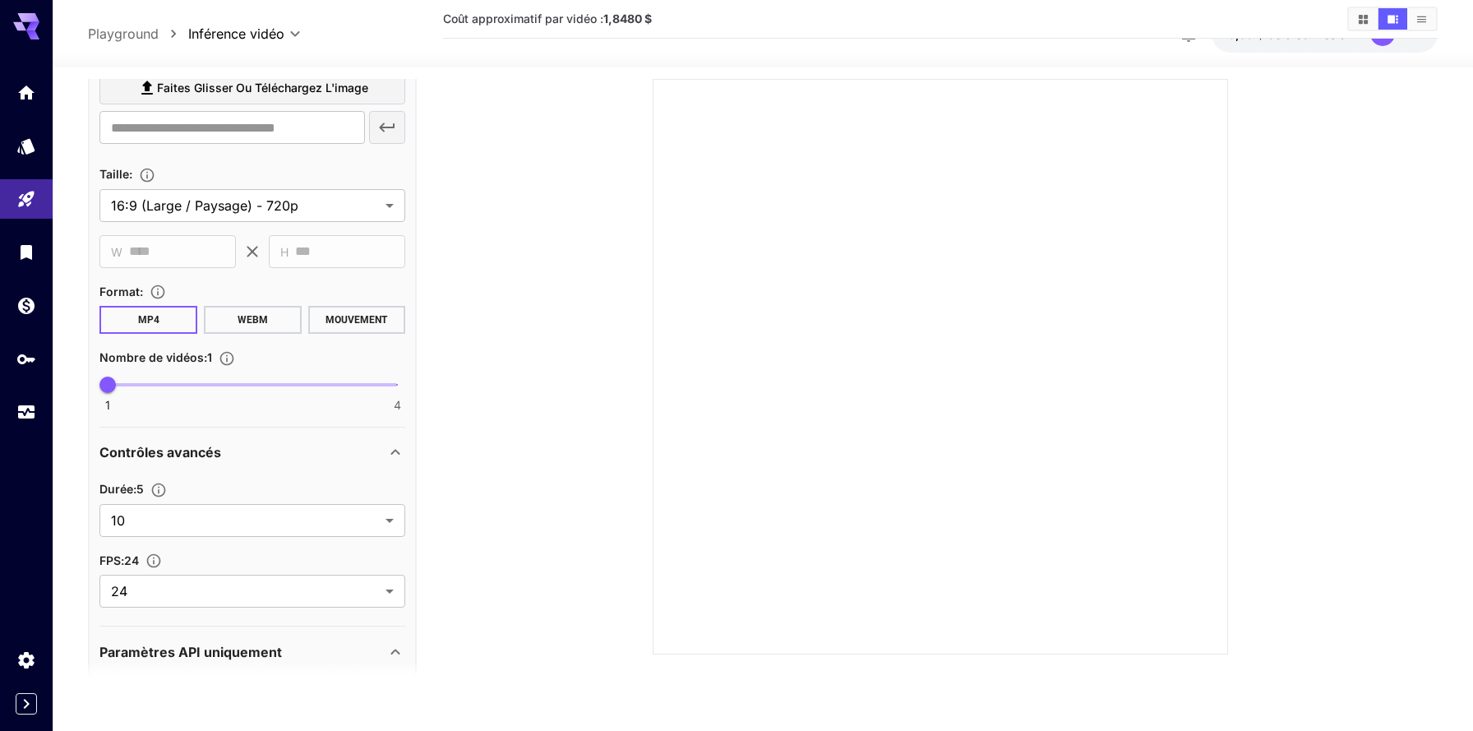
click at [299, 300] on section "Format : MP4 WEBM MOUVEMENT" at bounding box center [252, 307] width 306 height 53
click at [506, 289] on section at bounding box center [940, 346] width 884 height 615
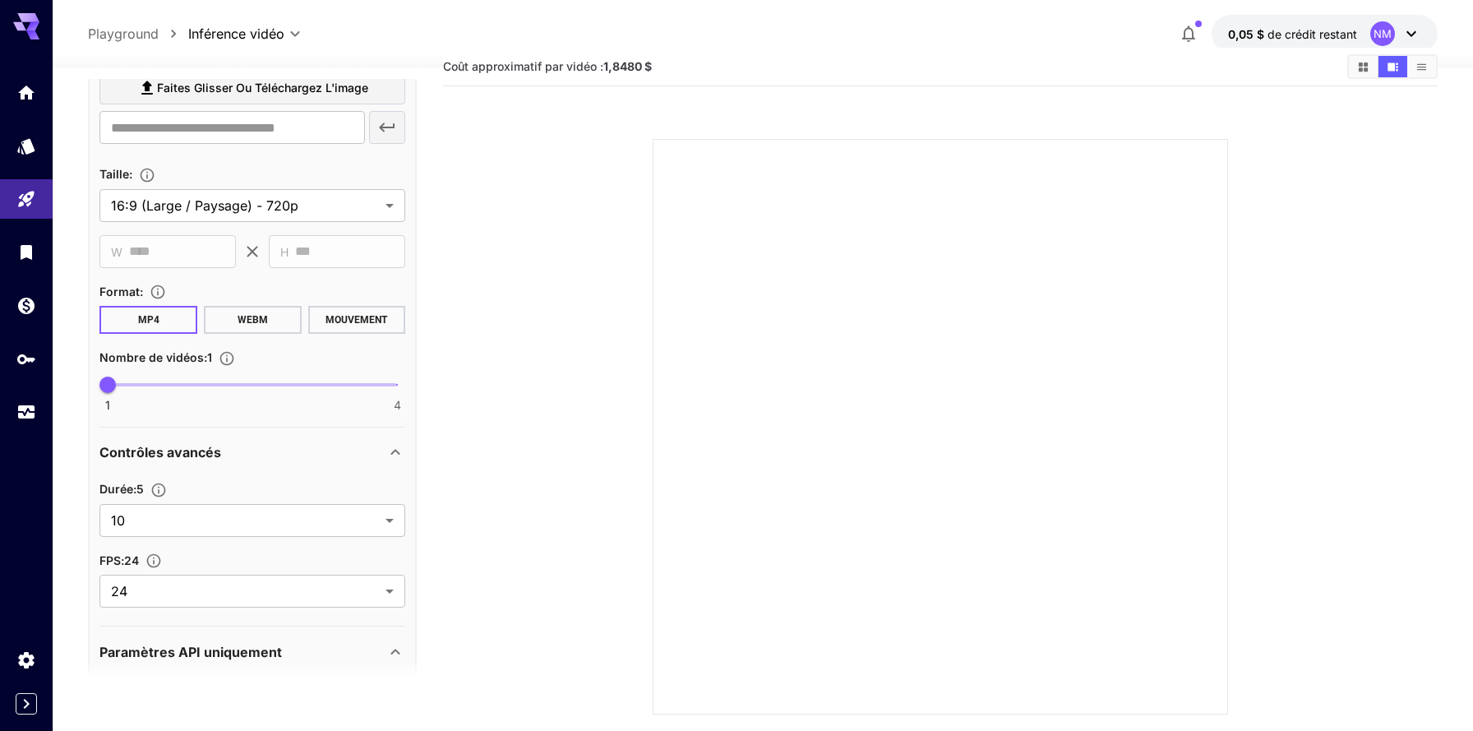
scroll to position [0, 0]
click at [1264, 35] on font "0,05 $" at bounding box center [1246, 34] width 36 height 14
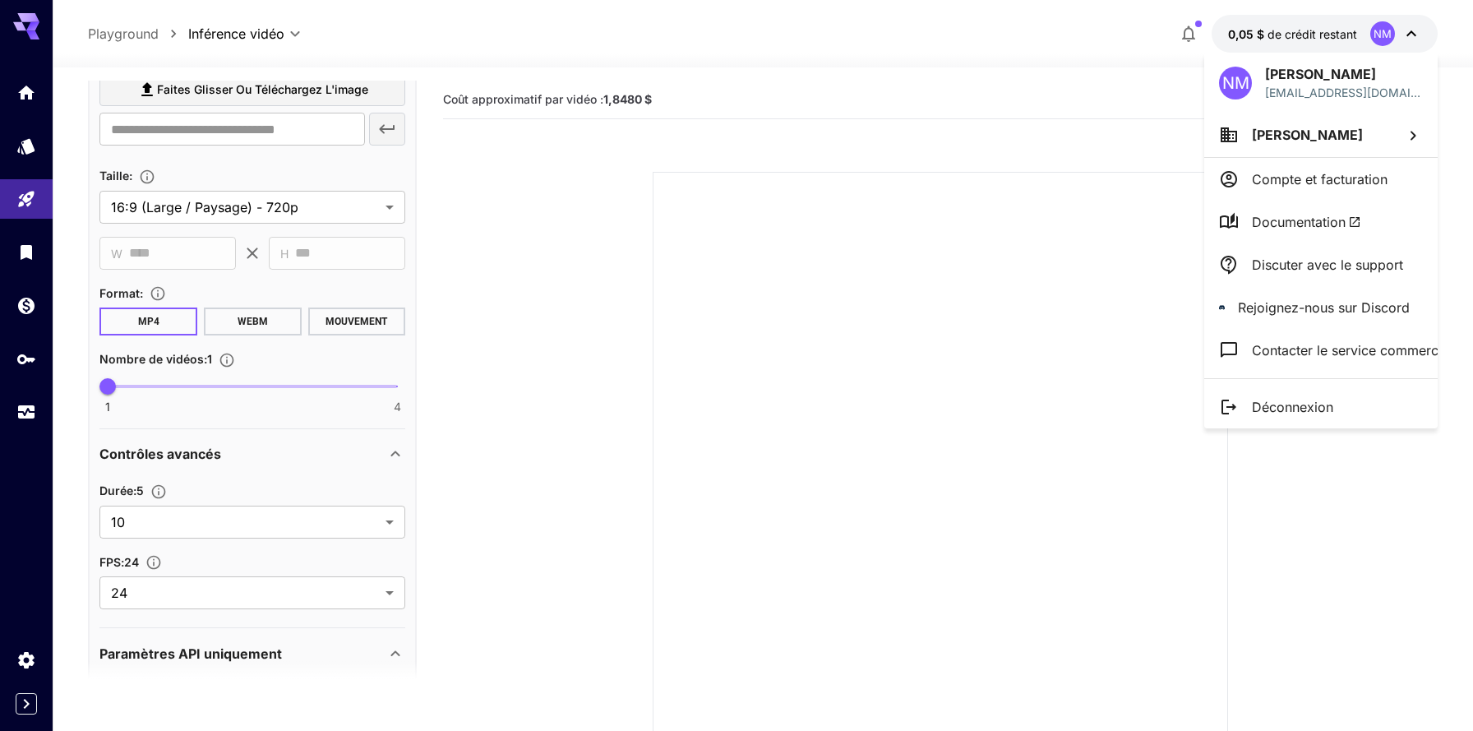
click at [1144, 63] on div at bounding box center [736, 365] width 1473 height 731
